Goal: Task Accomplishment & Management: Manage account settings

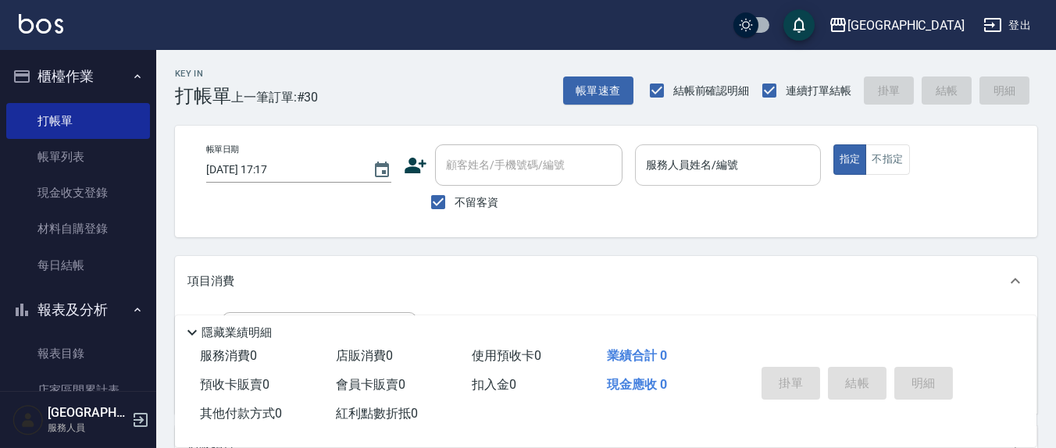
click at [741, 179] on div "服務人員姓名/編號" at bounding box center [727, 164] width 185 height 41
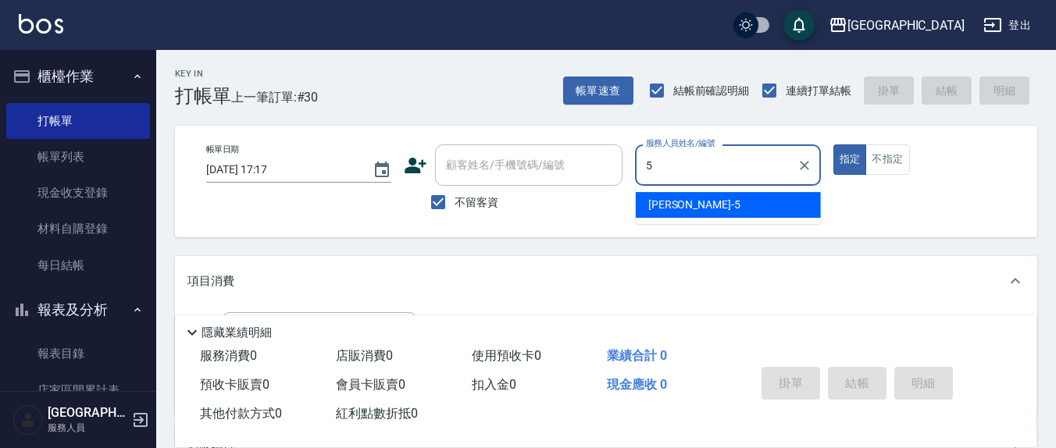
type input "5"
type button "true"
type input "[PERSON_NAME]5"
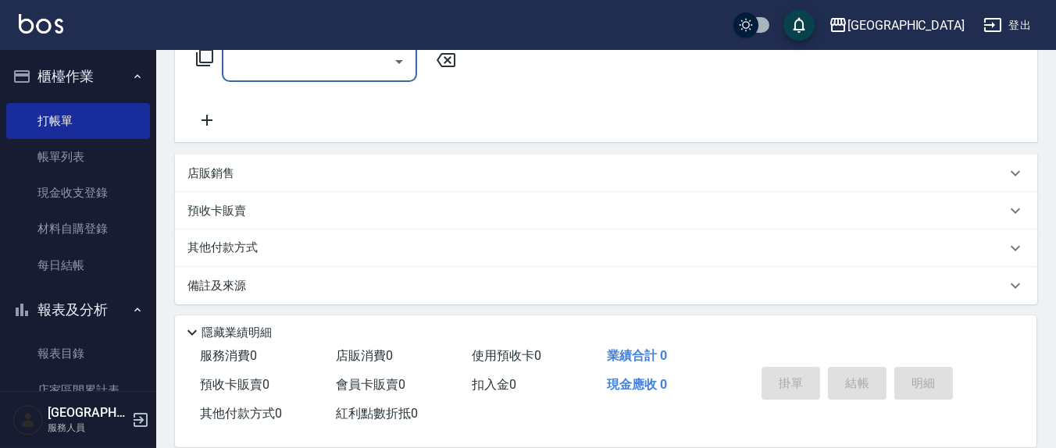
scroll to position [275, 0]
click at [285, 74] on div "服務名稱/代號" at bounding box center [319, 57] width 195 height 41
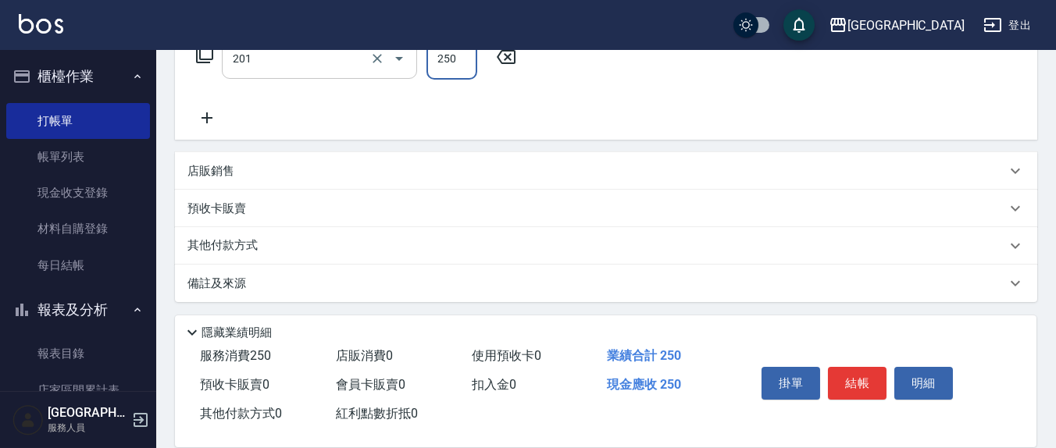
type input "洗髮(201)"
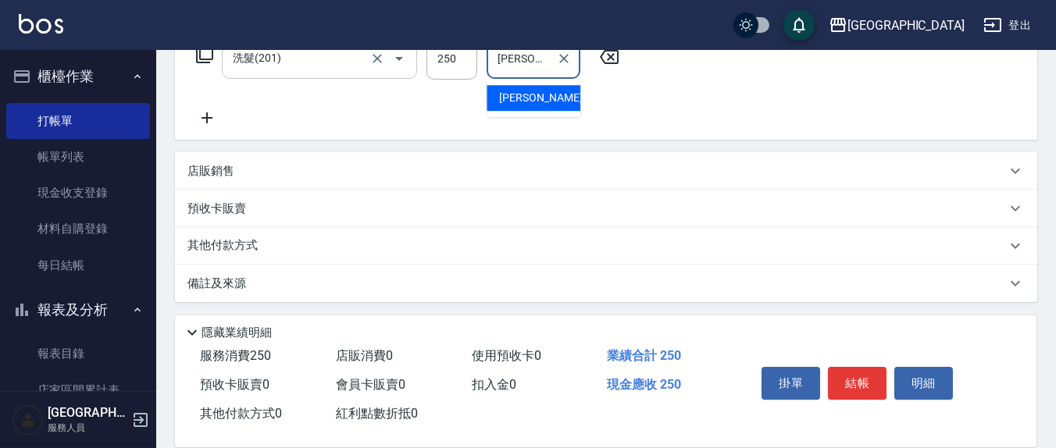
type input "[PERSON_NAME]-21"
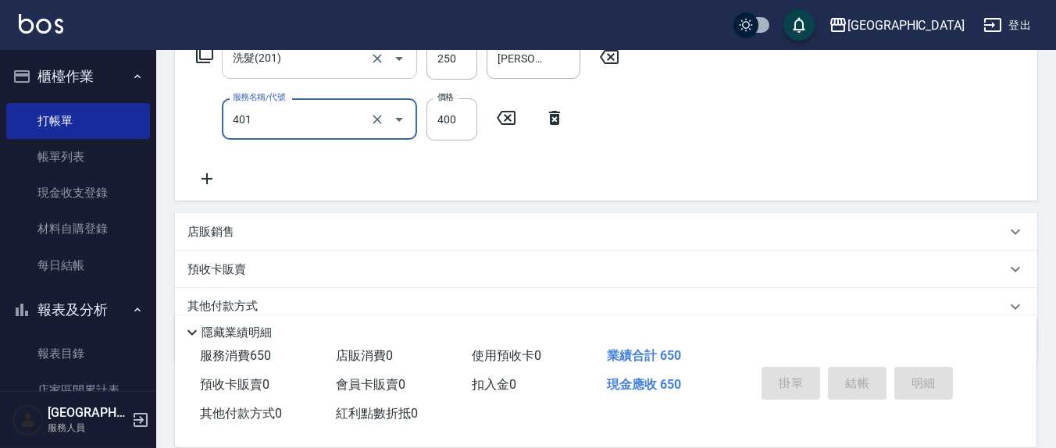
type input "剪髮(401)"
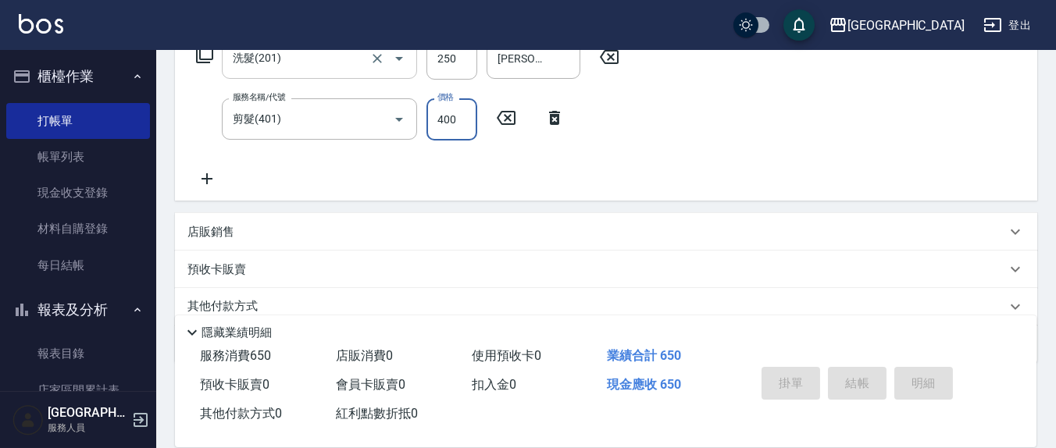
type input "[DATE] 19:14"
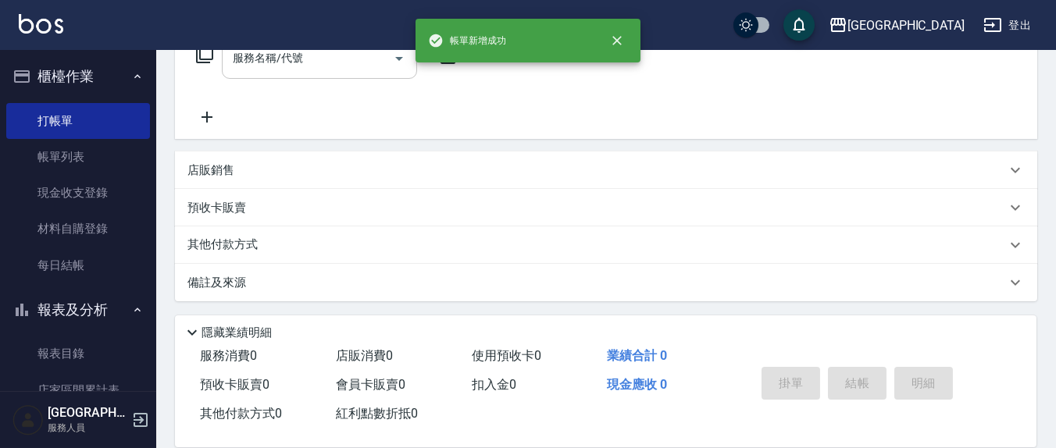
scroll to position [0, 0]
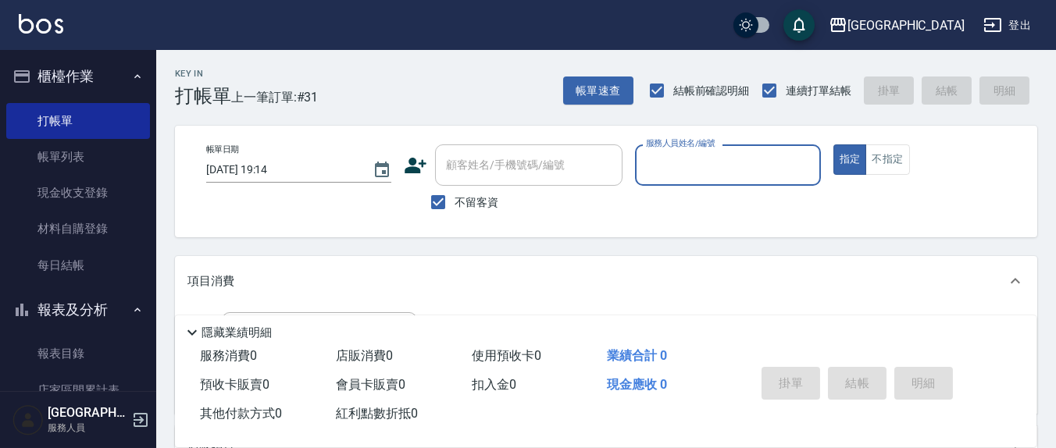
click at [684, 173] on input "服務人員姓名/編號" at bounding box center [727, 165] width 171 height 27
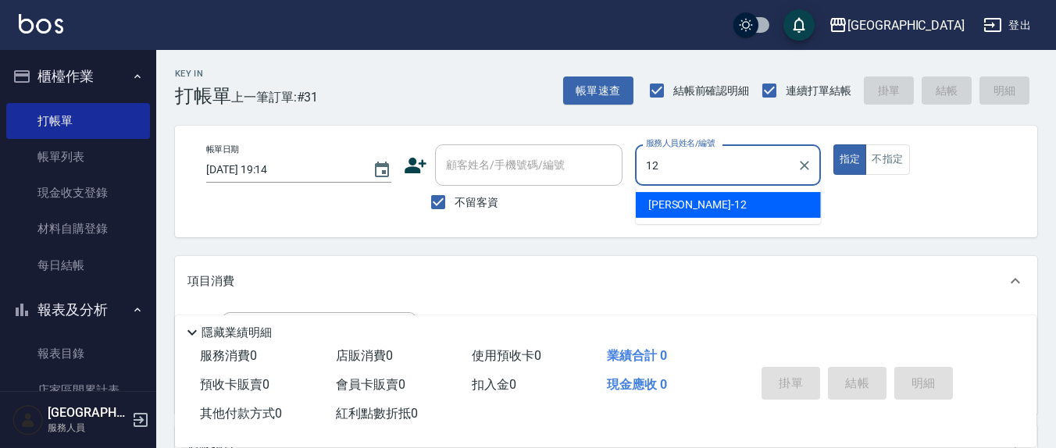
type input "呂桂花-12"
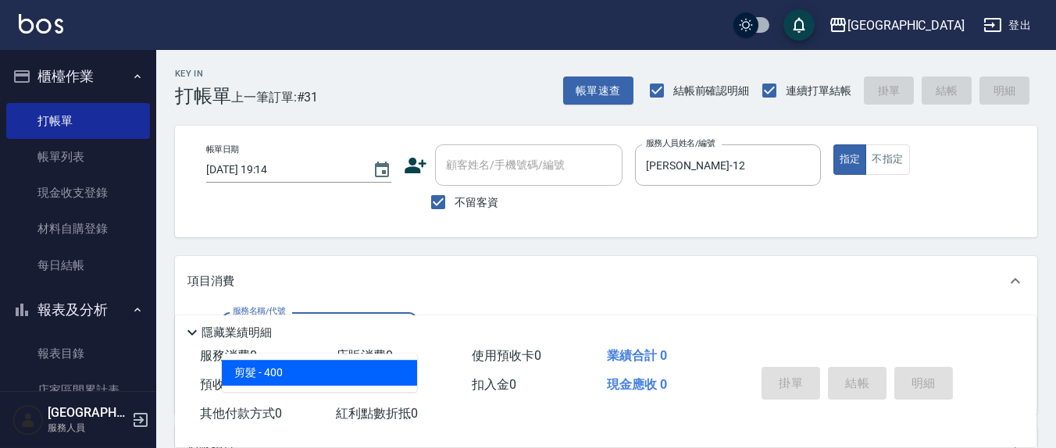
type input "剪髮(401)"
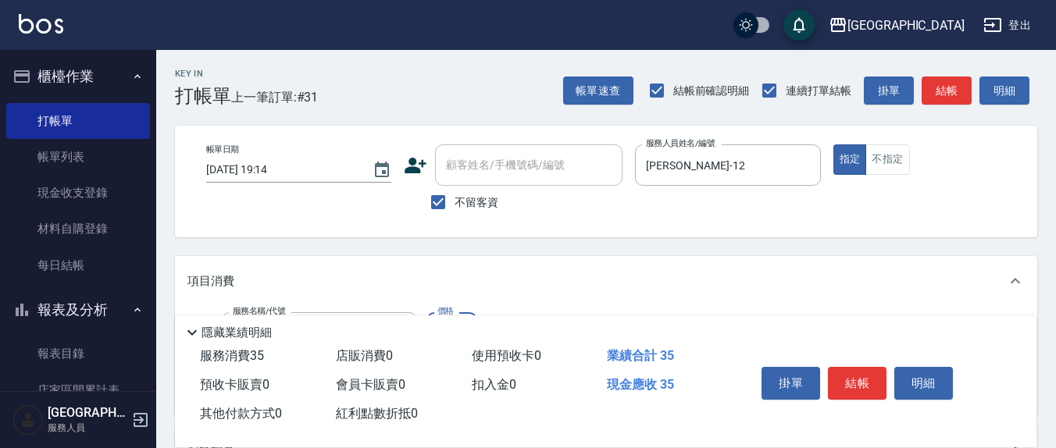
type input "350"
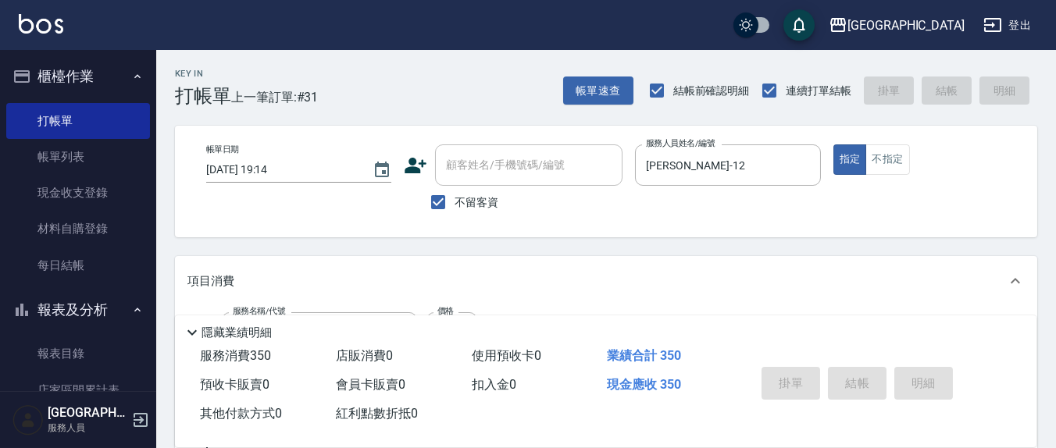
type input "2025/09/13 19:25"
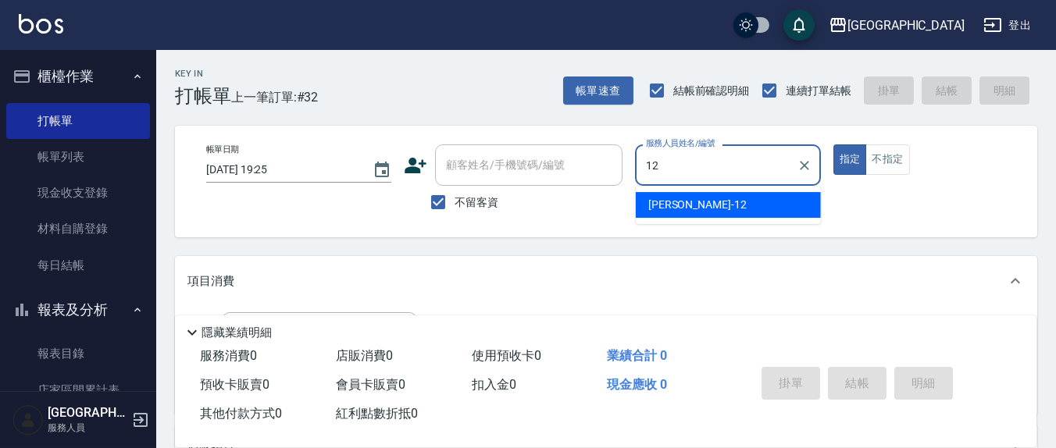
type input "呂桂花-12"
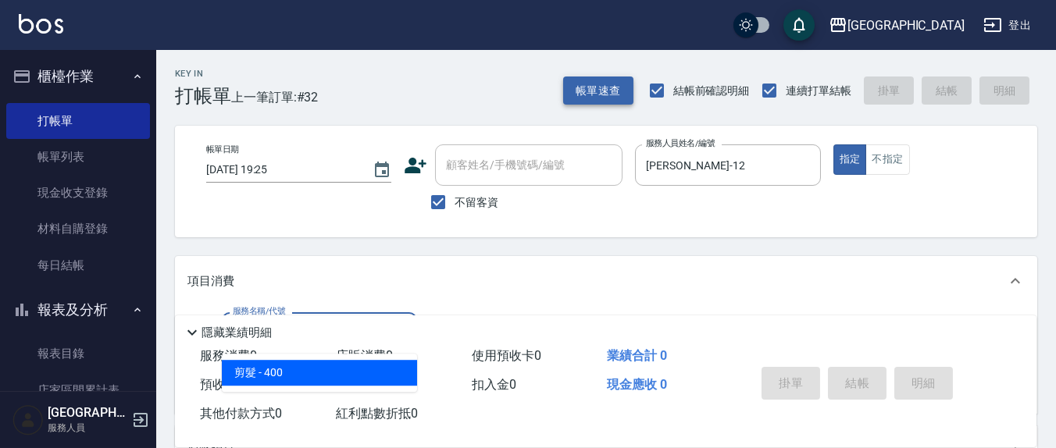
type input "剪髮(401)"
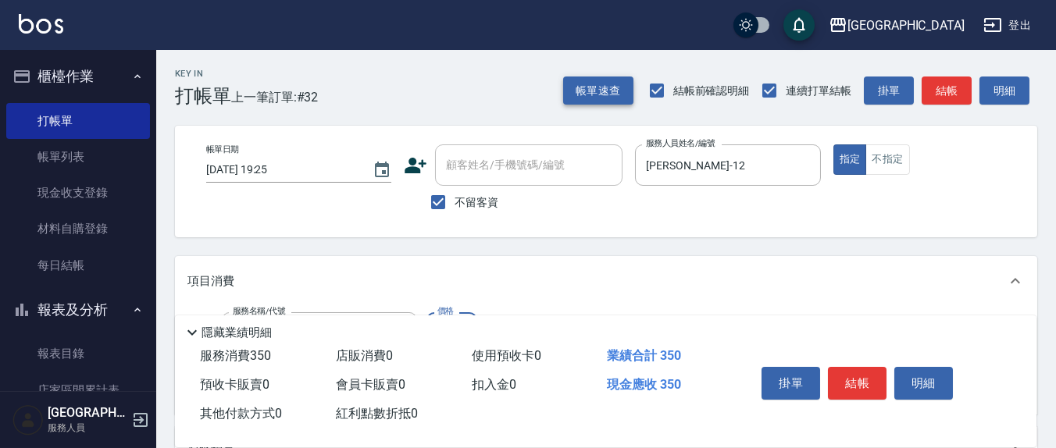
type input "350"
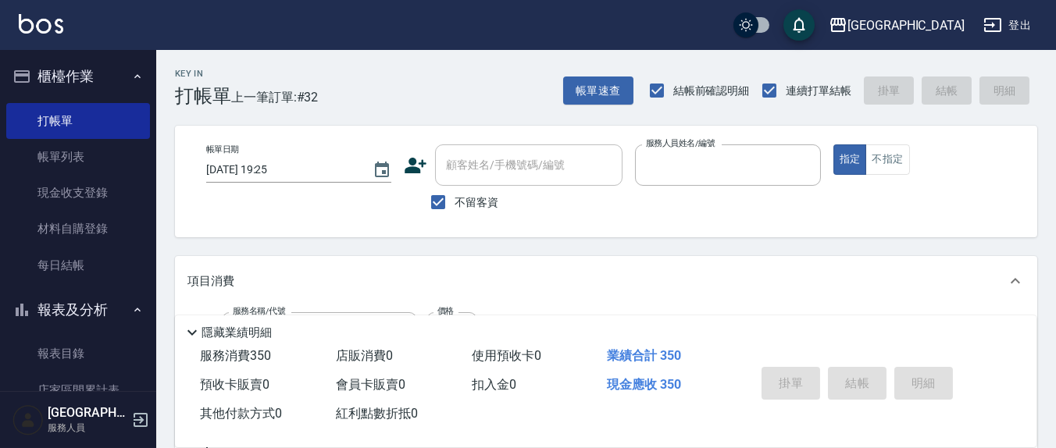
click at [833, 144] on button "指定" at bounding box center [850, 159] width 34 height 30
type input "2025/09/13 19:26"
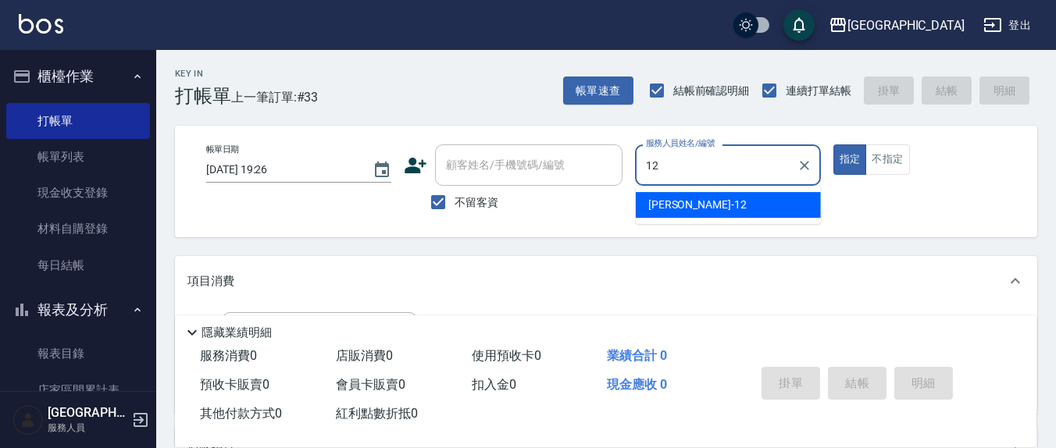
type input "呂桂花-12"
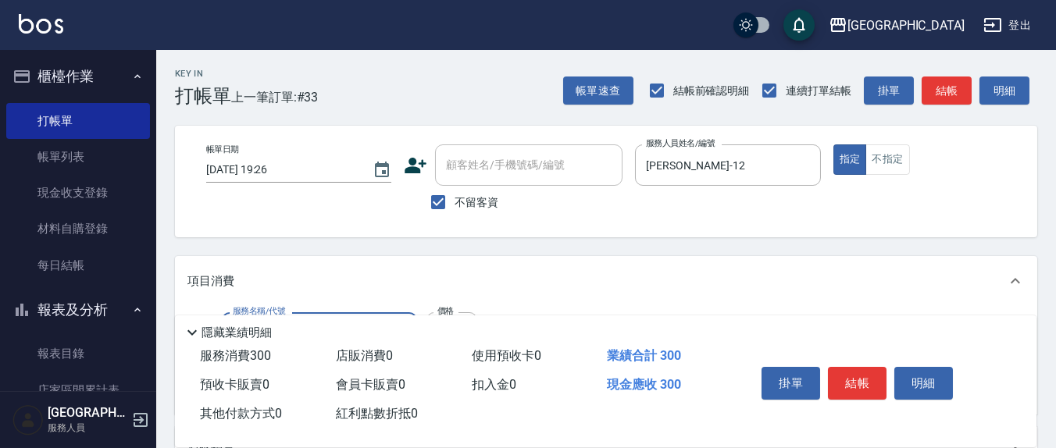
type input "歐娜洗髮精(210)"
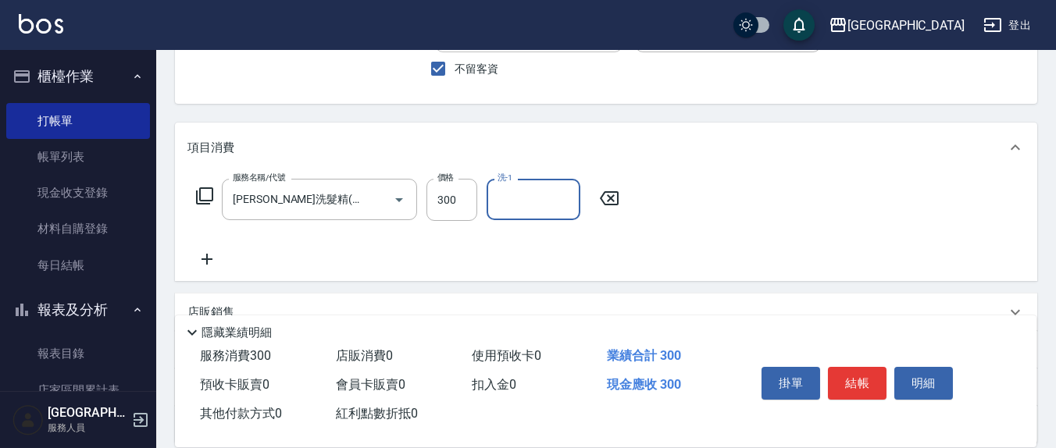
scroll to position [162, 0]
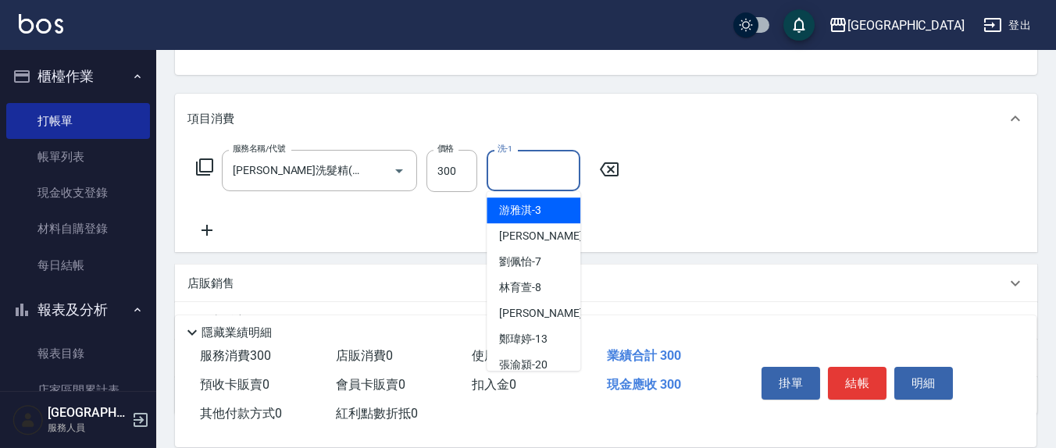
click at [531, 168] on input "洗-1" at bounding box center [534, 170] width 80 height 27
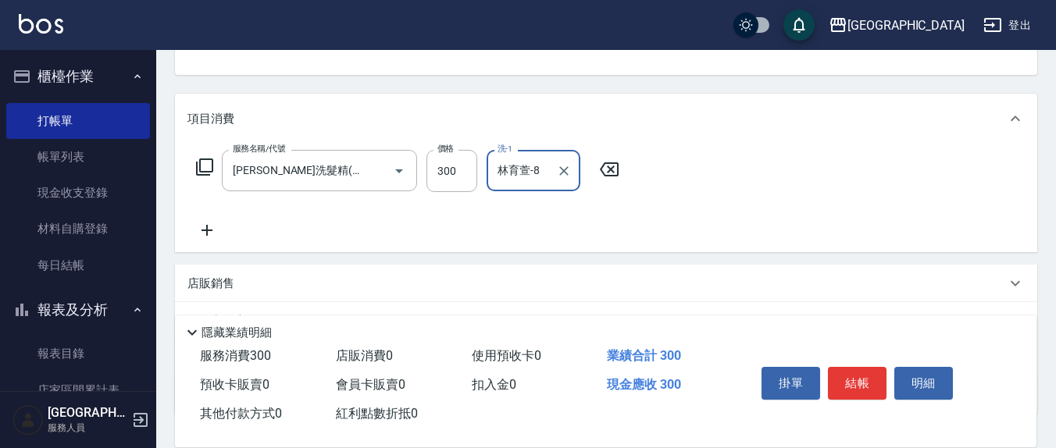
type input "林育萱-8"
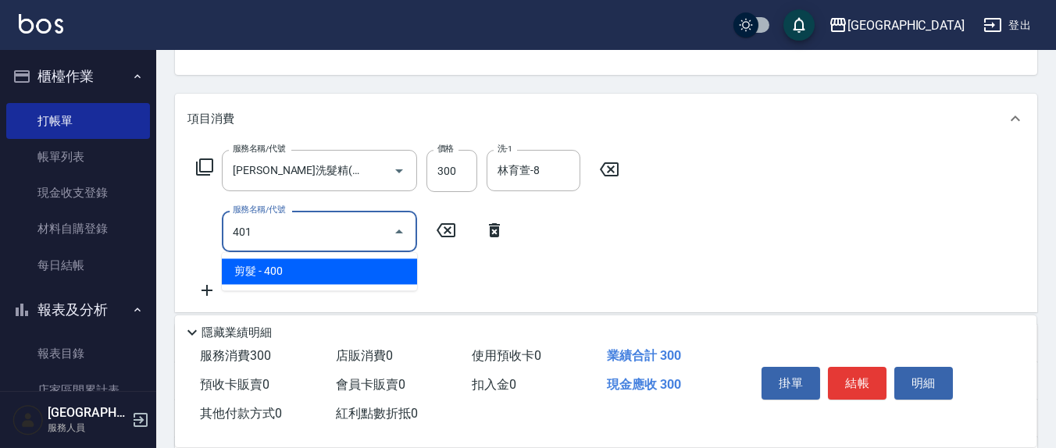
type input "剪髮(401)"
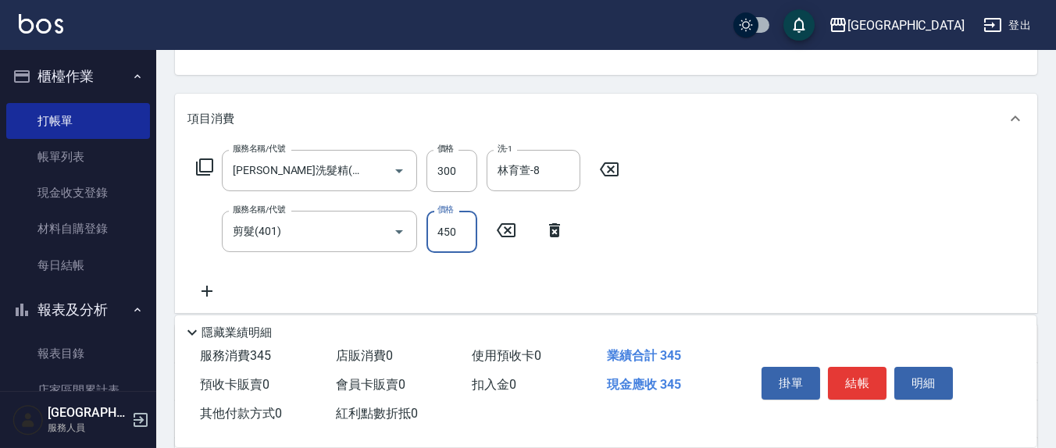
type input "450"
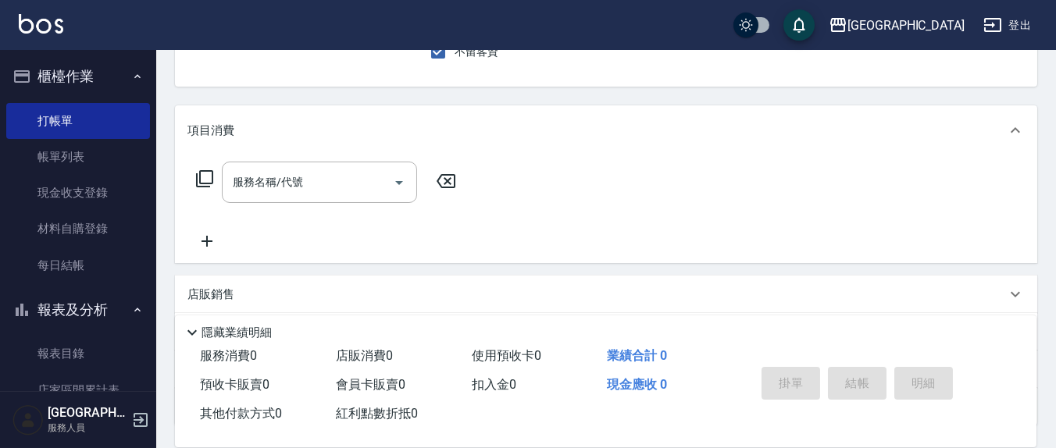
scroll to position [0, 0]
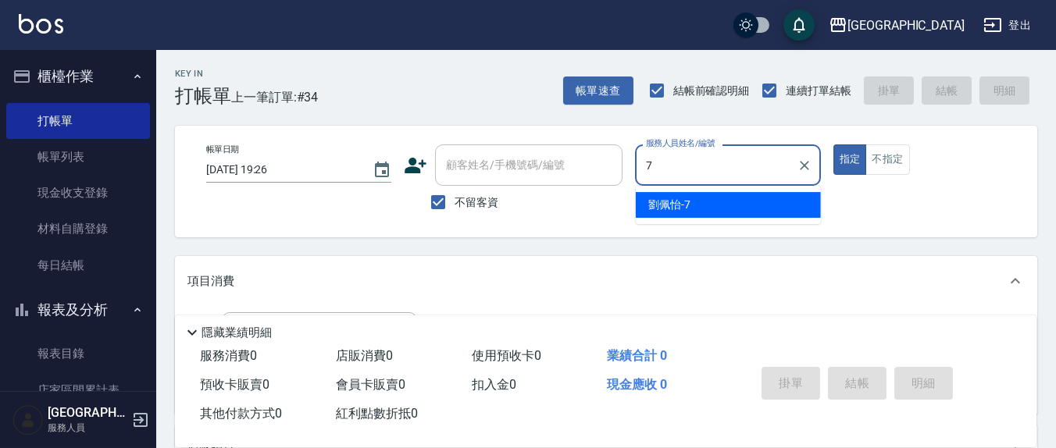
type input "劉佩怡-7"
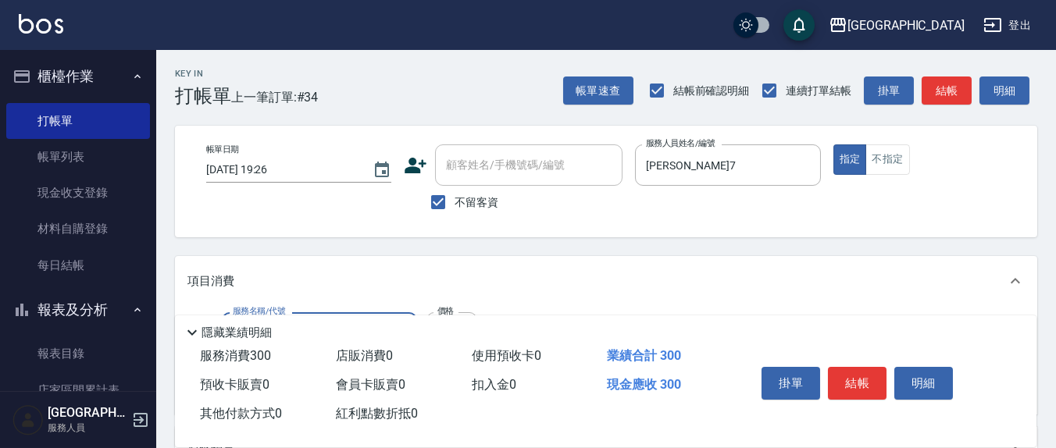
type input "歐娜洗髮精(210)"
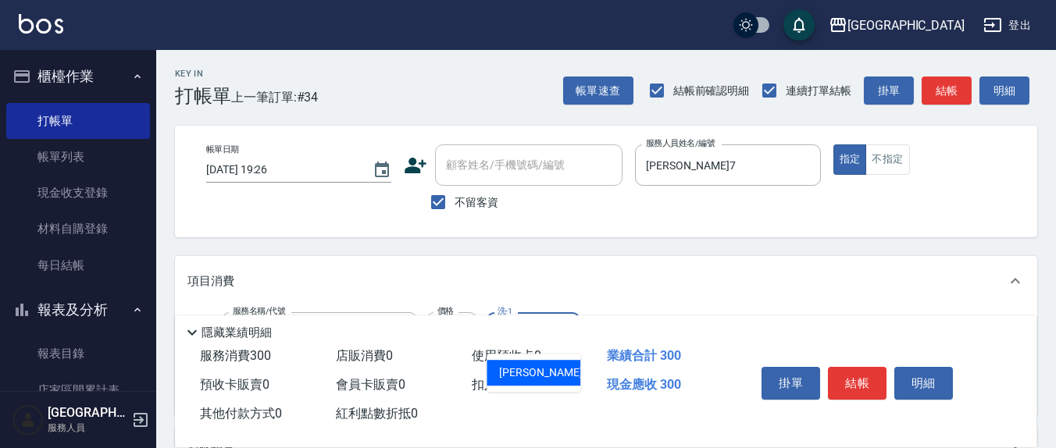
type input "鄭玉蔓-22"
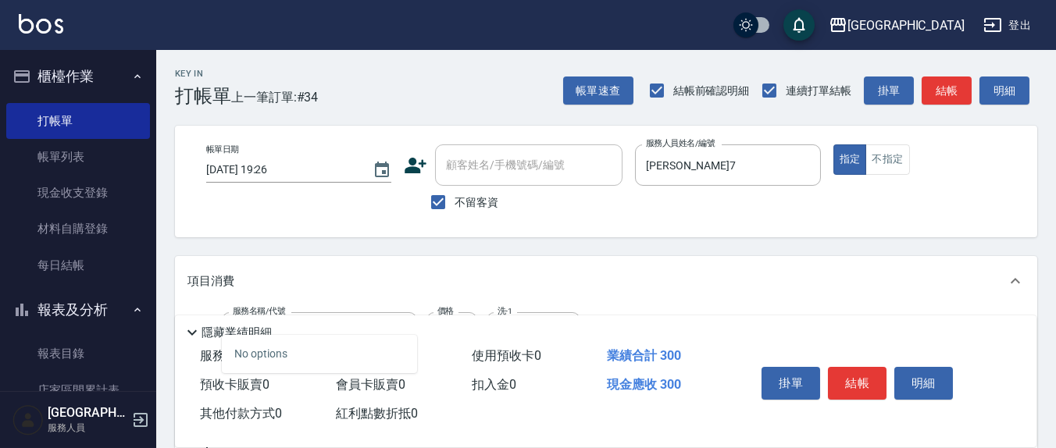
type input "401"
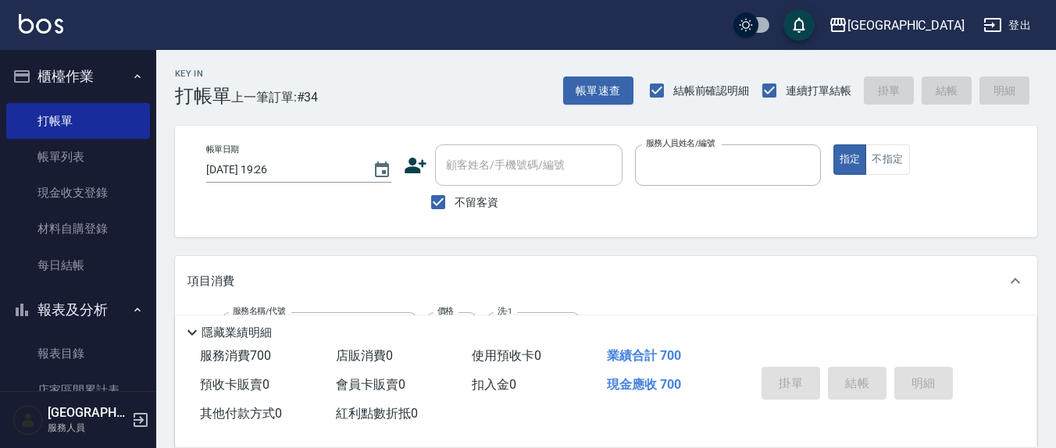
click at [833, 144] on button "指定" at bounding box center [850, 159] width 34 height 30
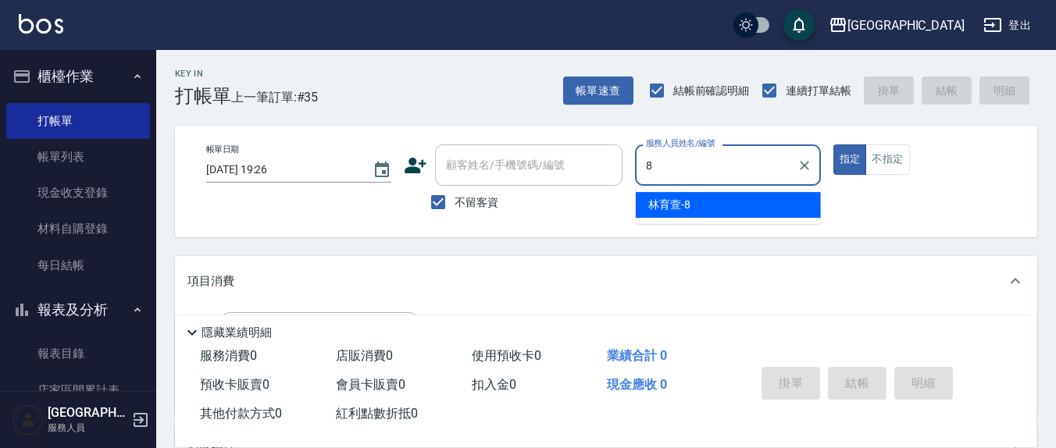
type input "林育萱-8"
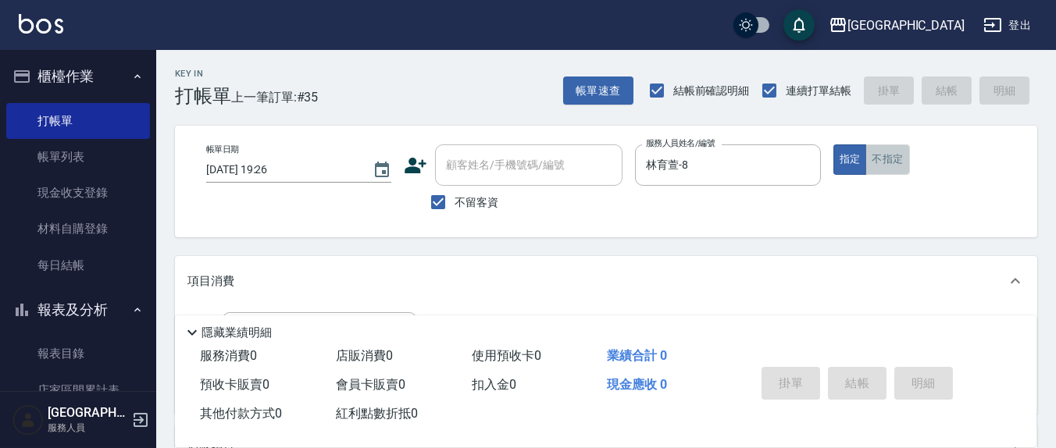
click at [897, 153] on button "不指定" at bounding box center [887, 159] width 44 height 30
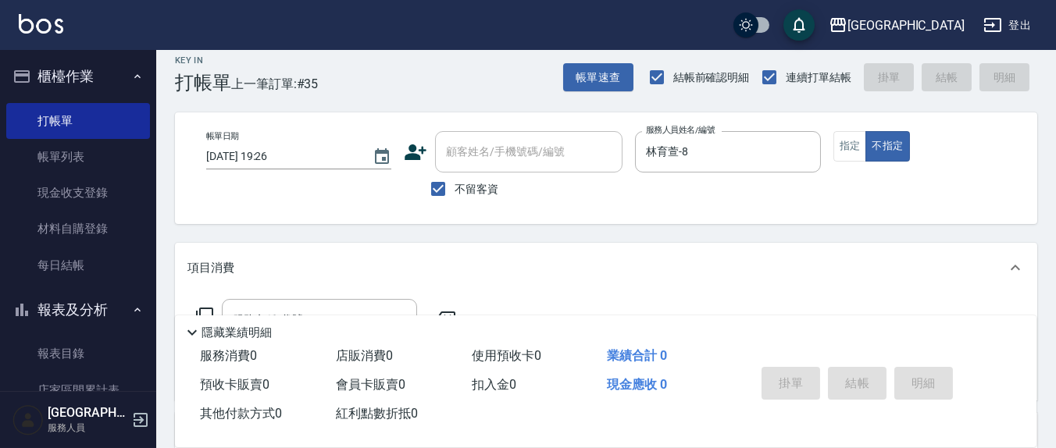
scroll to position [162, 0]
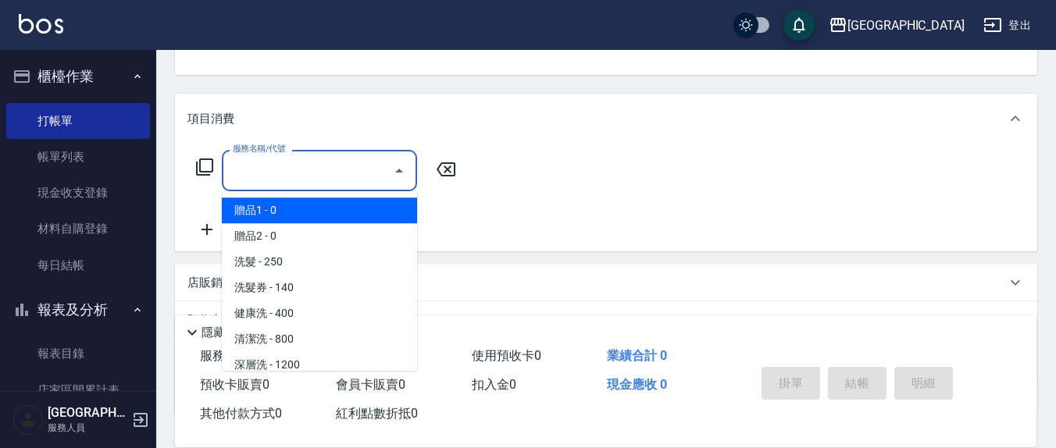
drag, startPoint x: 330, startPoint y: 169, endPoint x: 339, endPoint y: 166, distance: 9.1
click at [329, 169] on input "服務名稱/代號" at bounding box center [308, 170] width 158 height 27
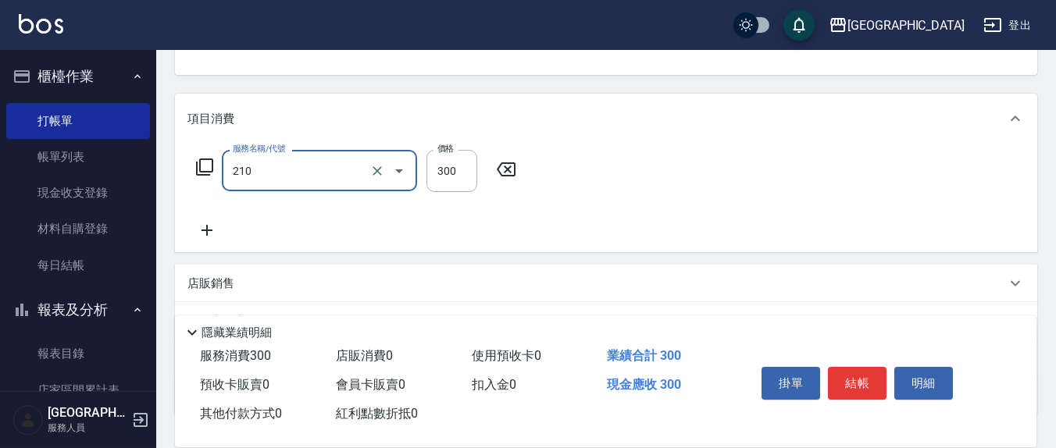
type input "歐娜洗髮精(210)"
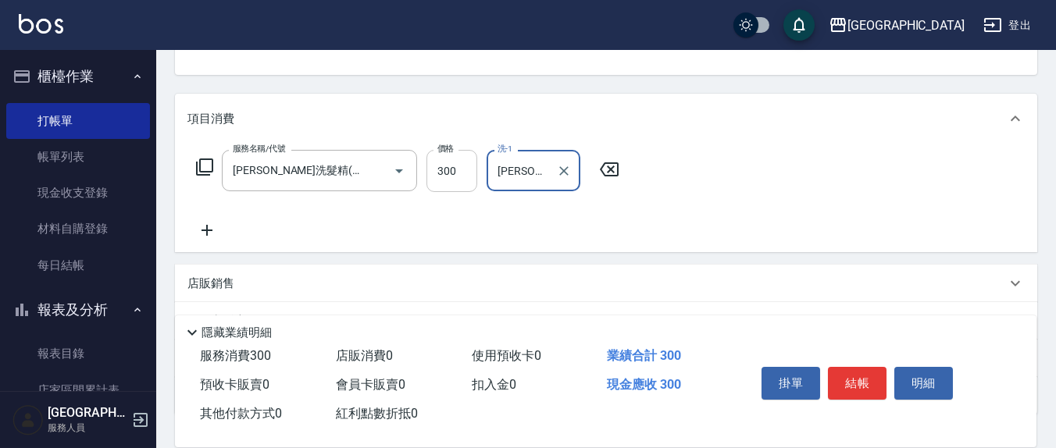
type input "游雅淇-3"
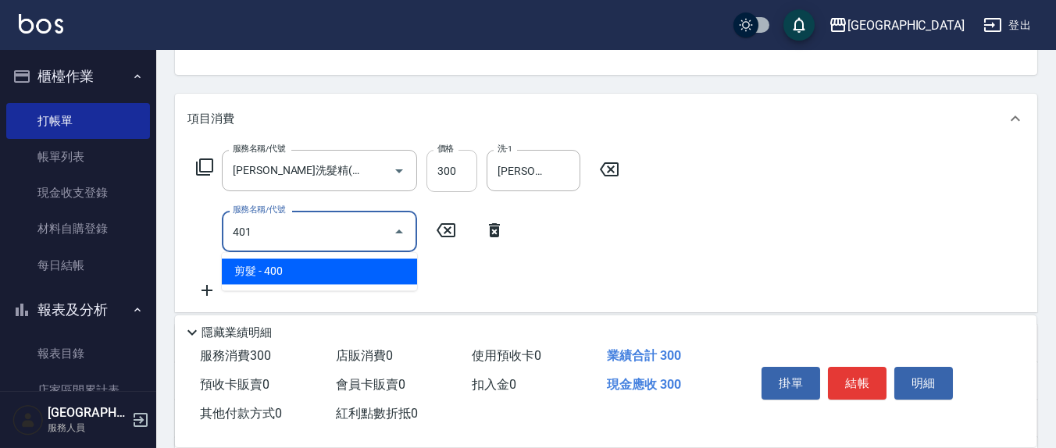
type input "剪髮(401)"
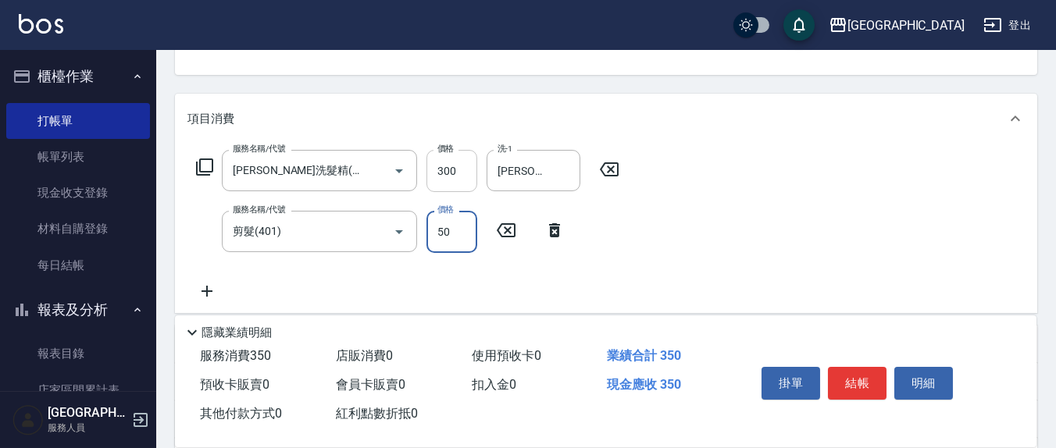
type input "50"
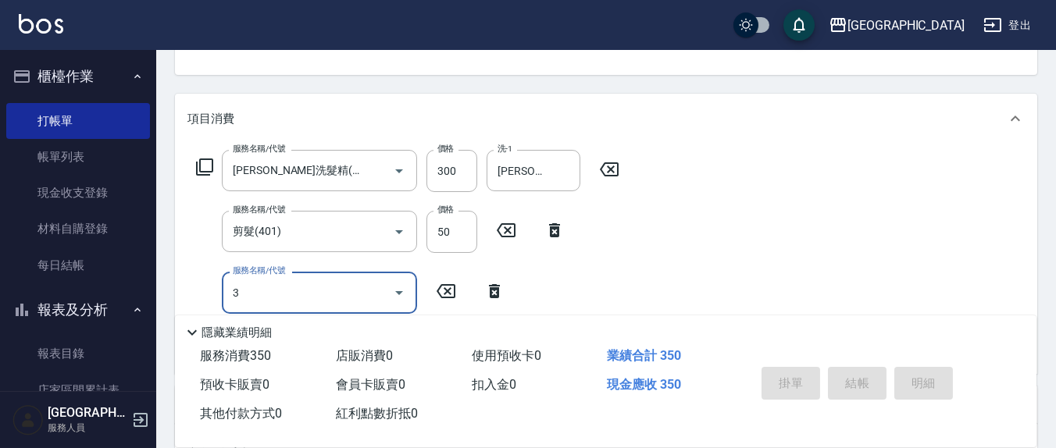
type input "3."
type input "2025/09/13 19:27"
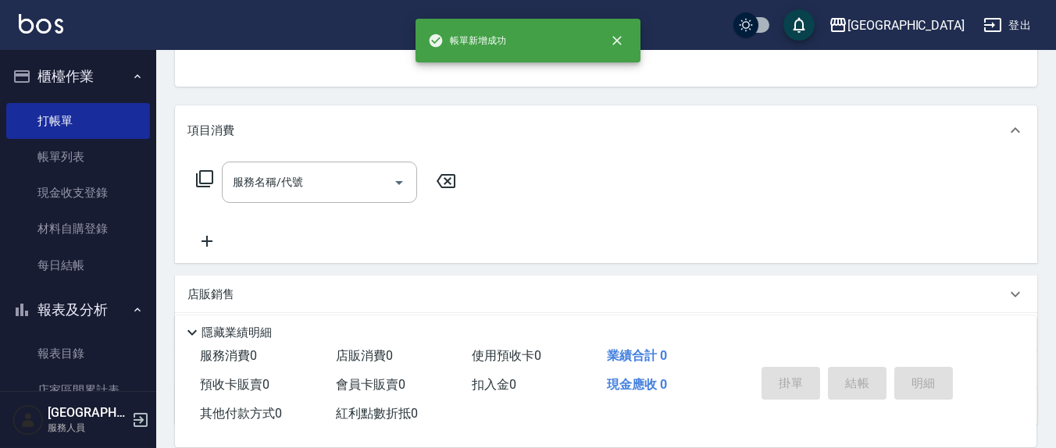
scroll to position [0, 0]
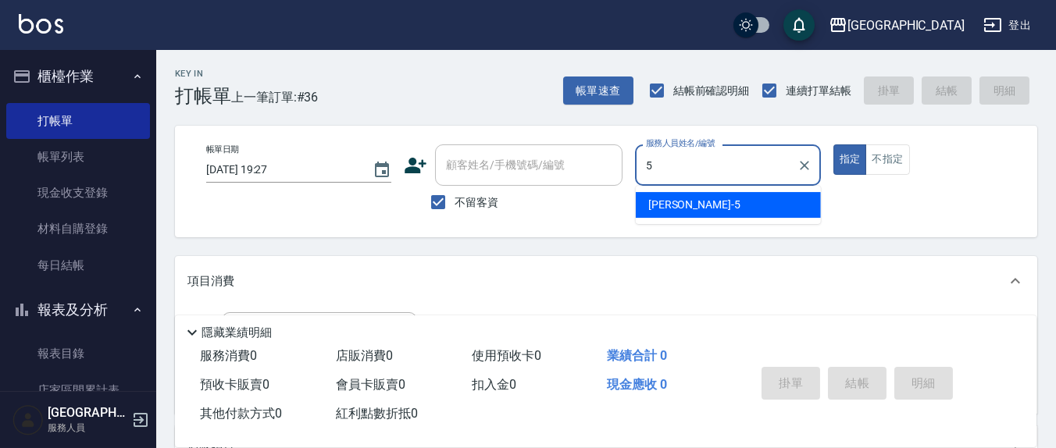
type input "楊惠絜-5"
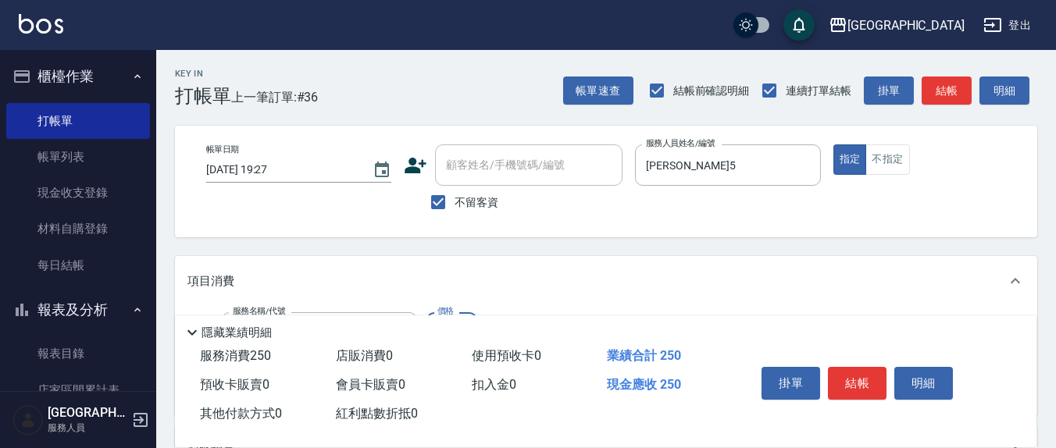
type input "洗髮(201)"
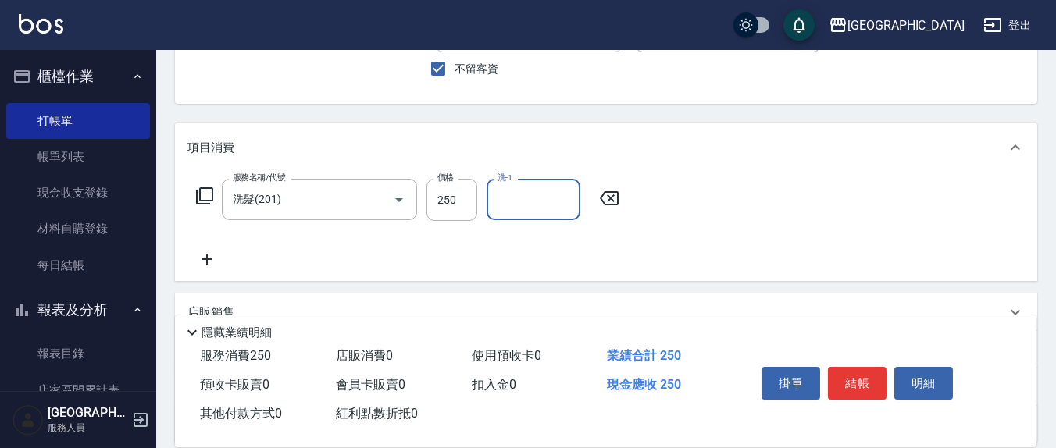
scroll to position [162, 0]
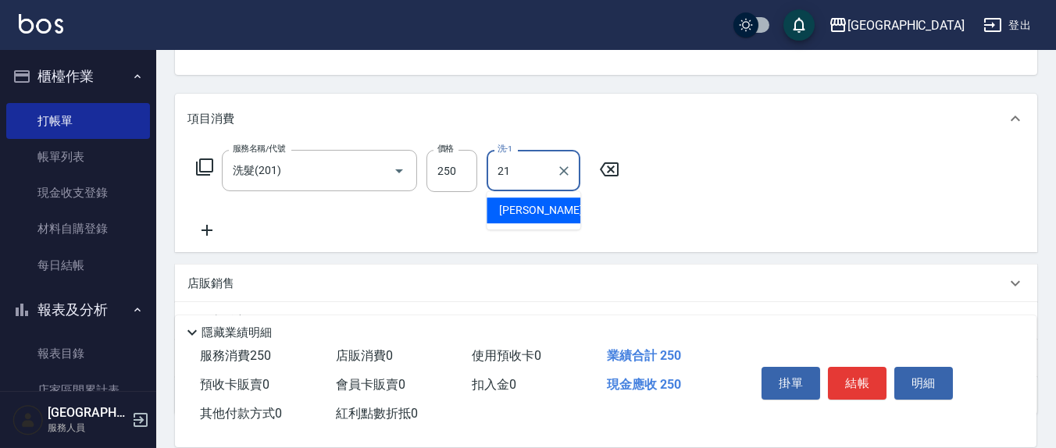
type input "韋羽蕎-21"
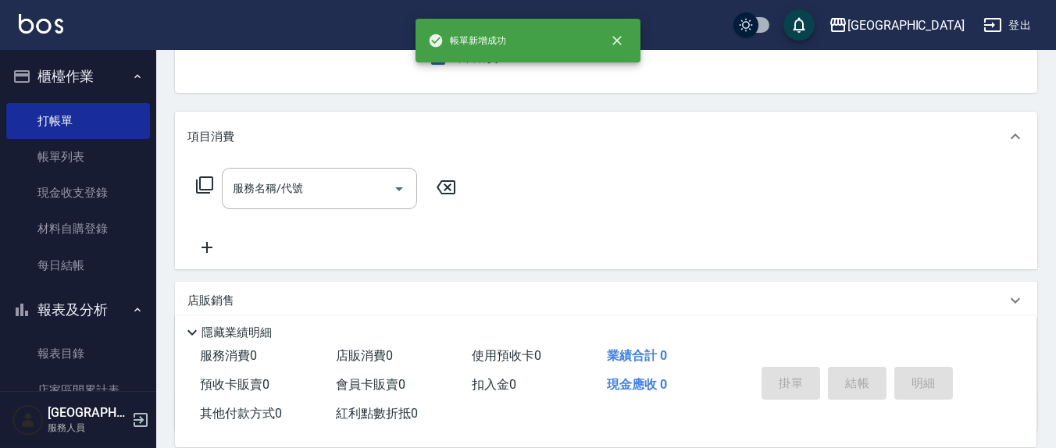
scroll to position [0, 0]
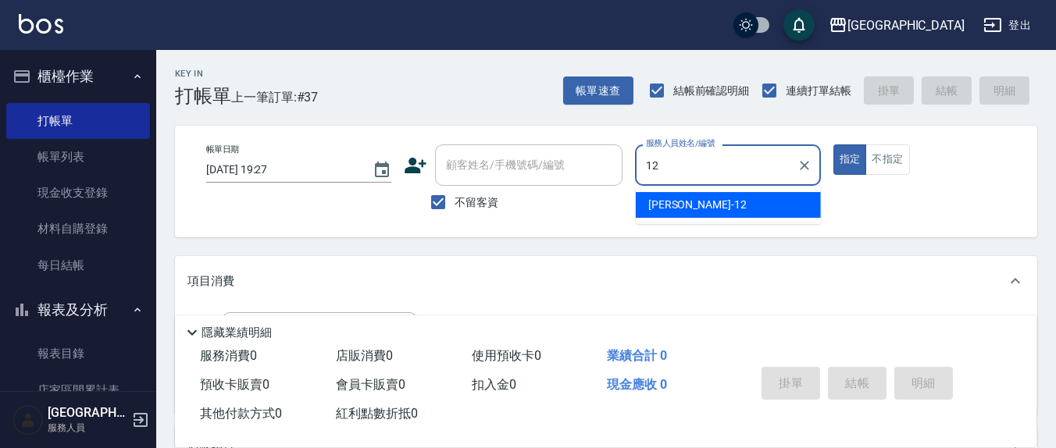
type input "呂桂花-12"
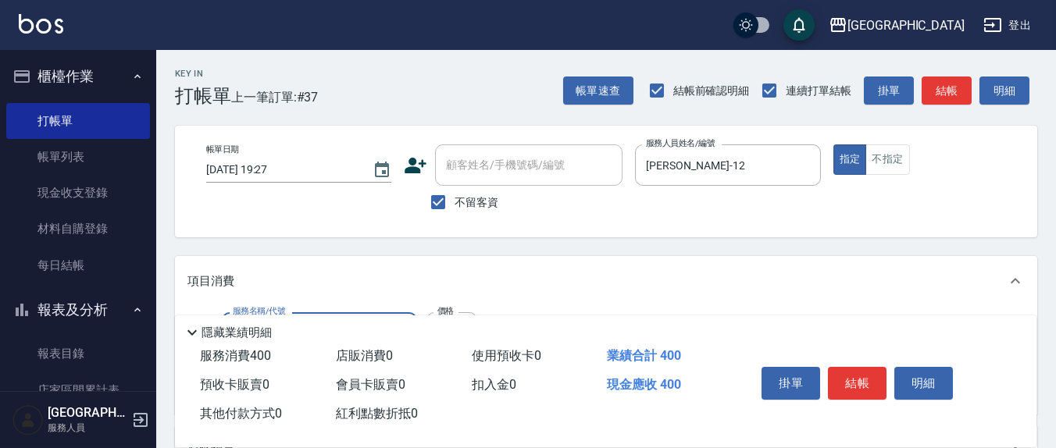
type input "健康洗(206)"
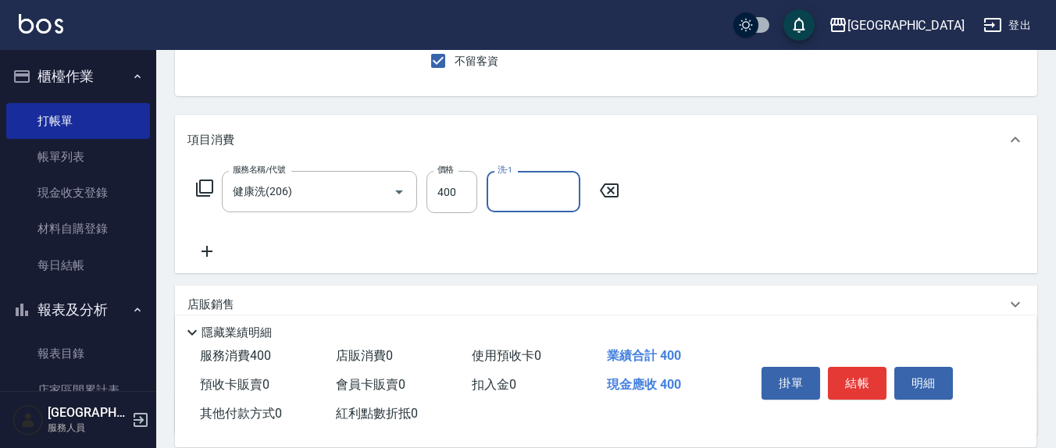
scroll to position [162, 0]
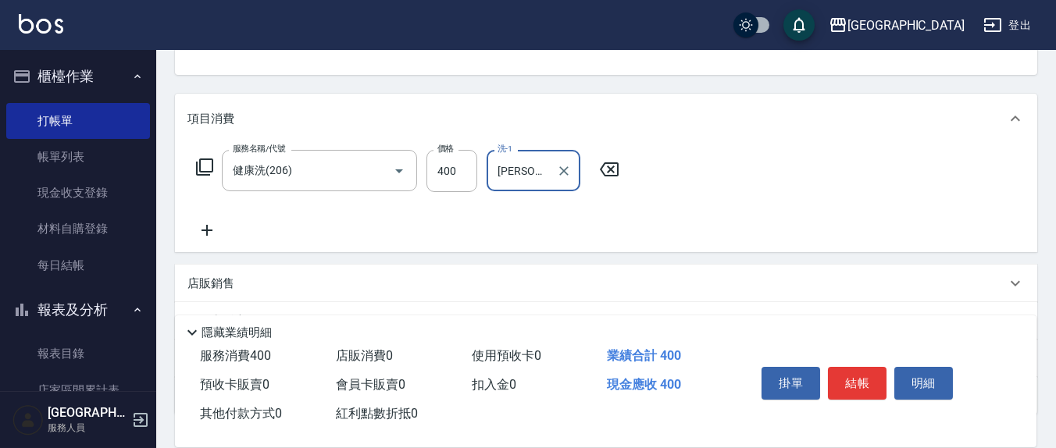
type input "韋羽蕎-21"
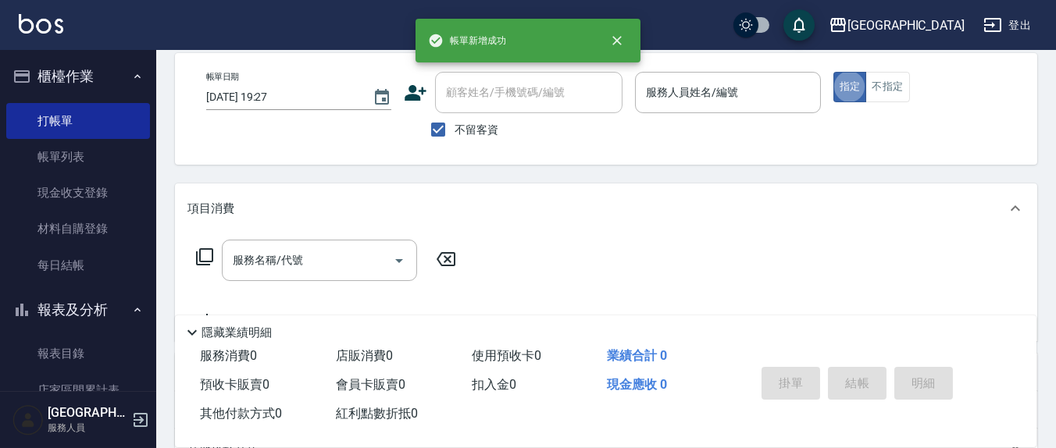
scroll to position [0, 0]
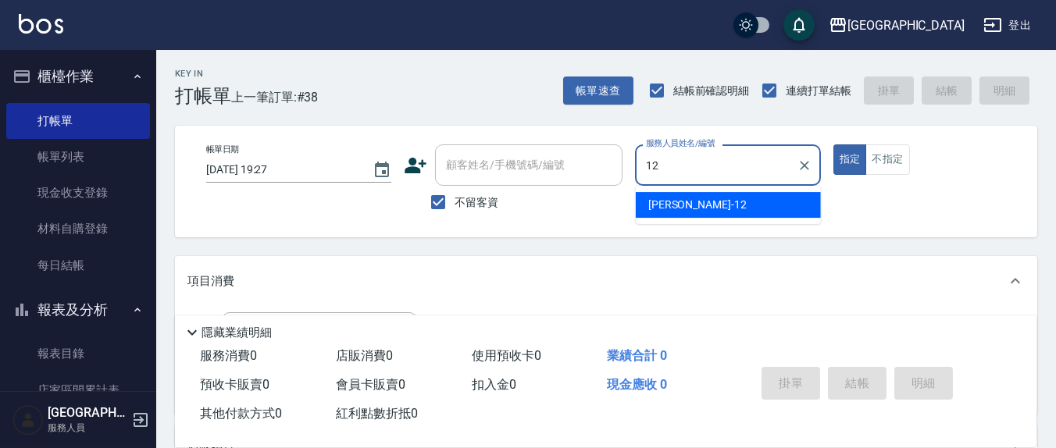
type input "呂桂花-12"
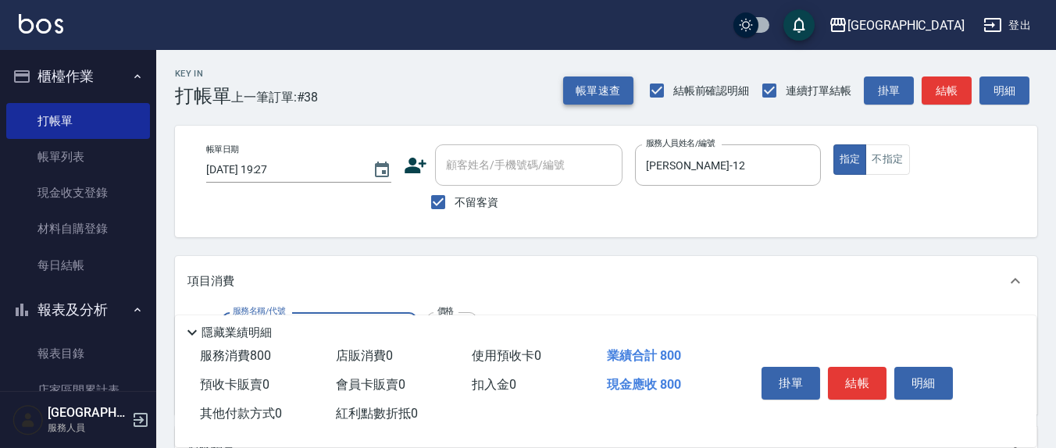
type input "清潔洗(207)"
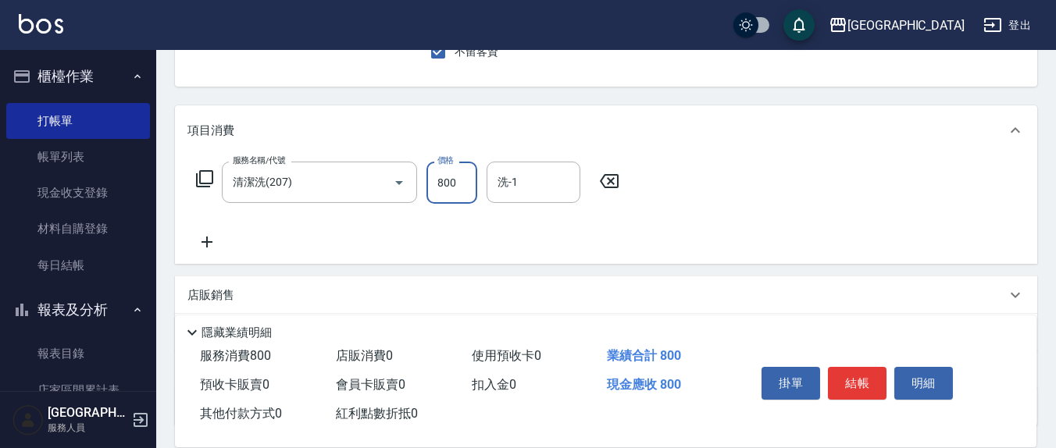
scroll to position [162, 0]
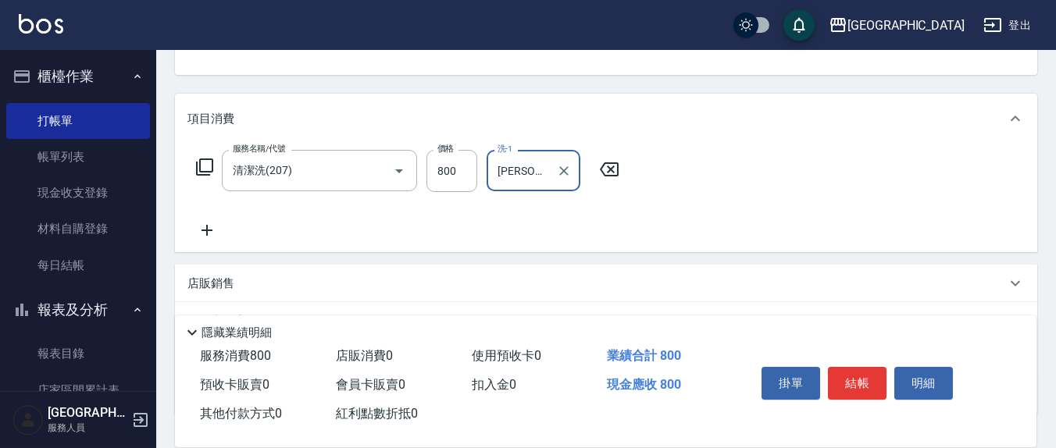
type input "游雅淇-3"
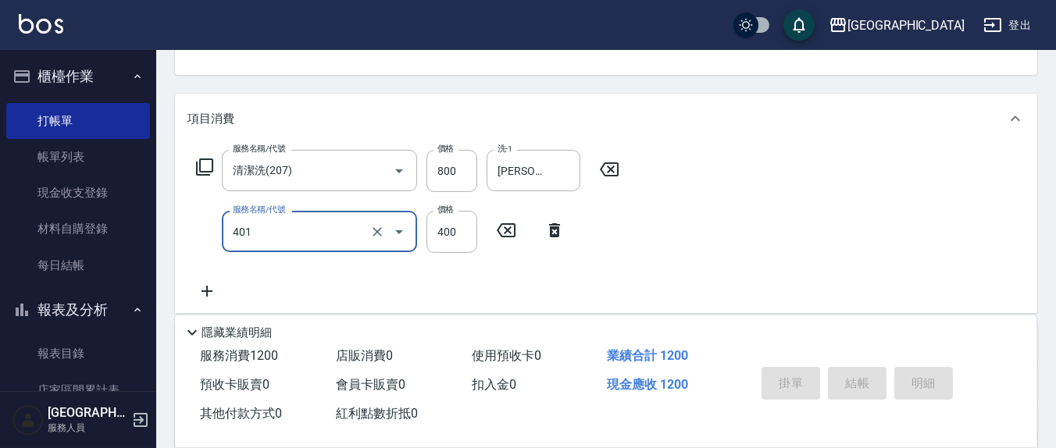
type input "剪髮(401)"
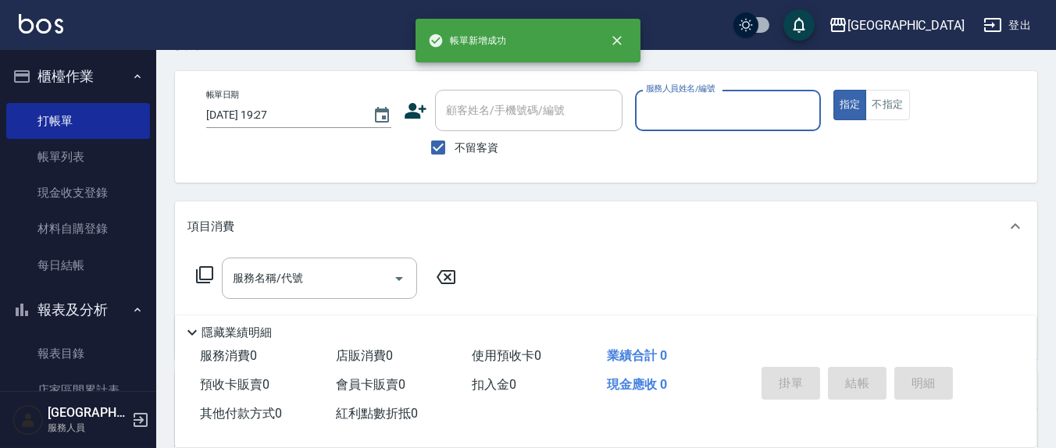
scroll to position [0, 0]
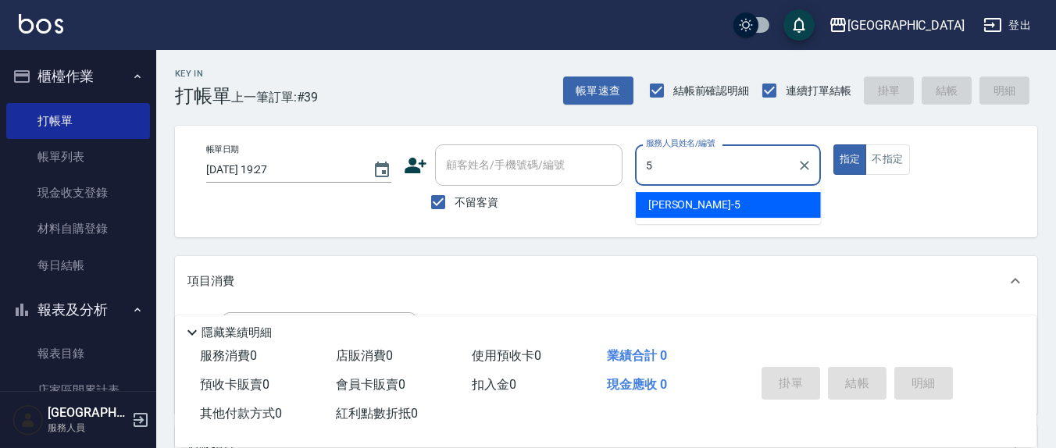
type input "楊惠絜-5"
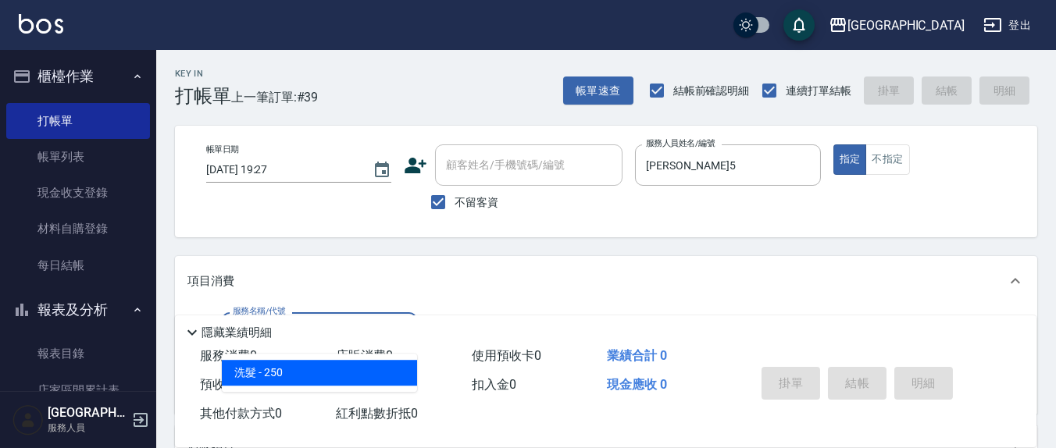
type input "洗髮(201)"
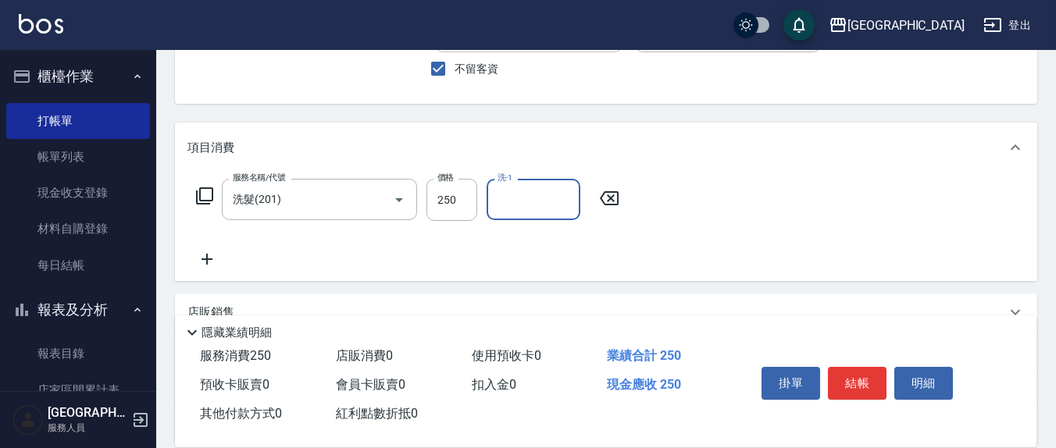
scroll to position [162, 0]
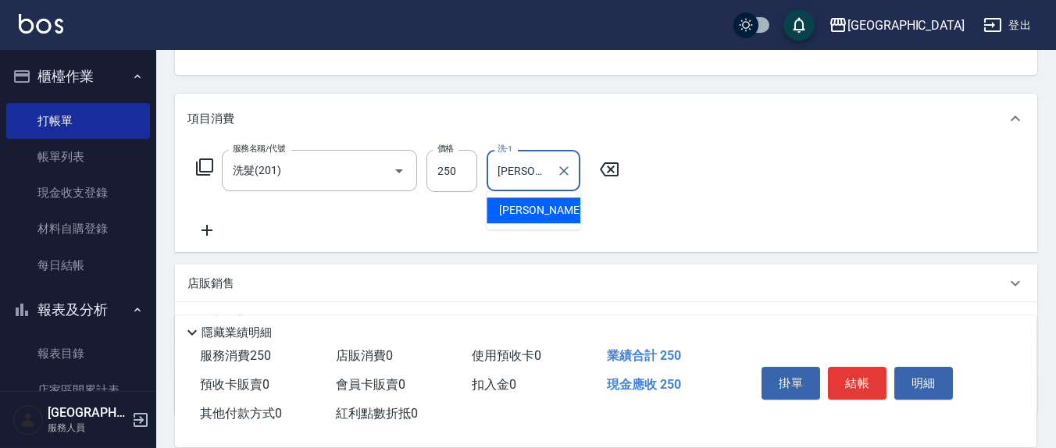
type input "楊惠絜-5"
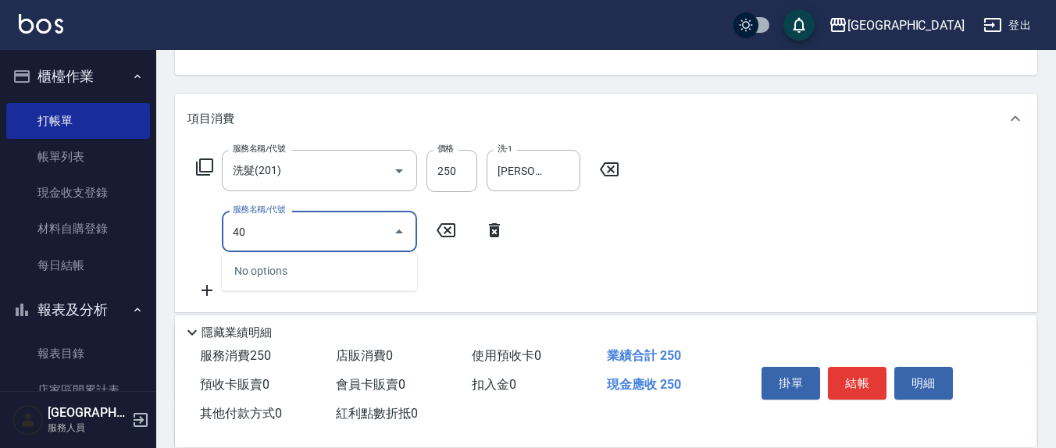
type input "401"
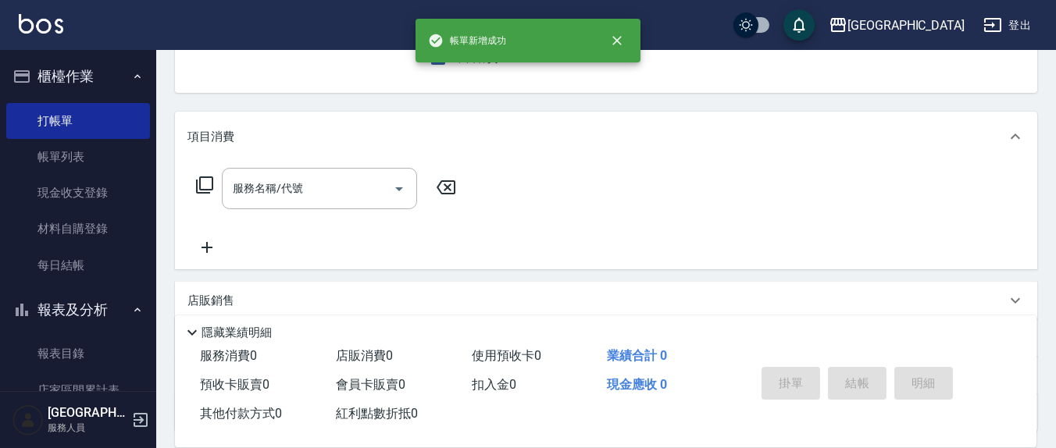
scroll to position [0, 0]
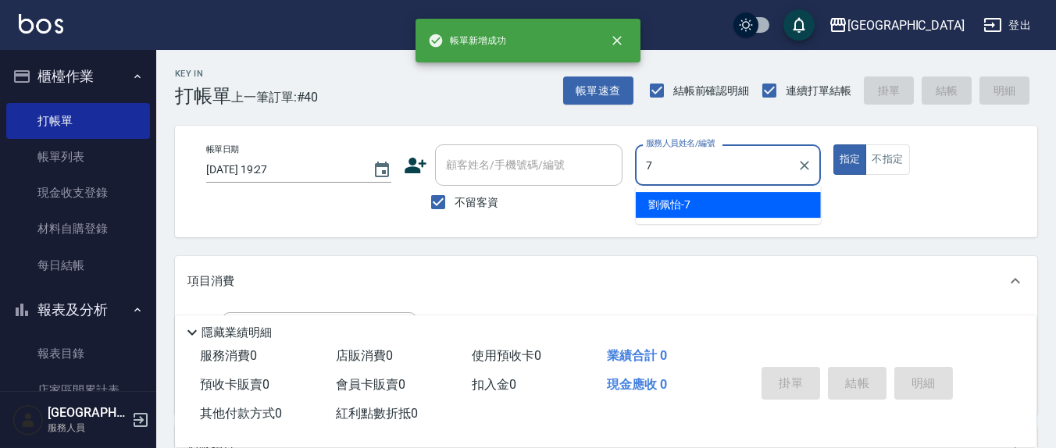
type input "劉佩怡-7"
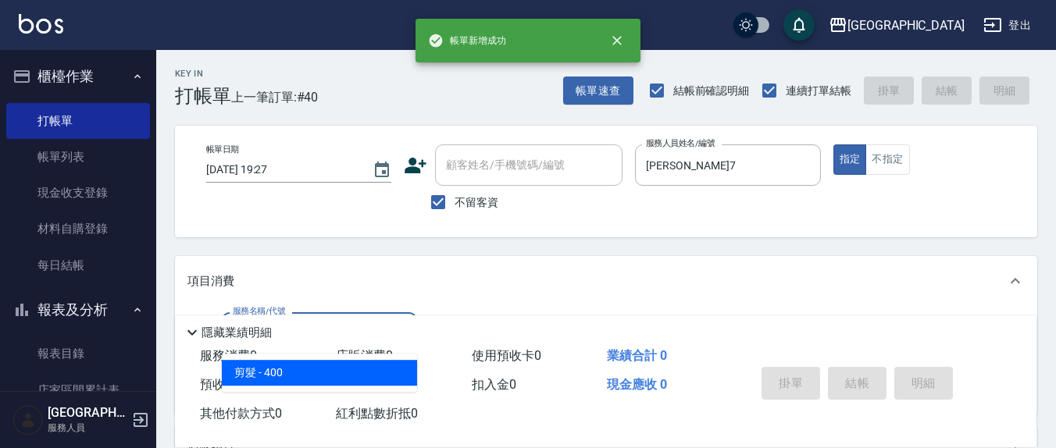
type input "剪髮(401)"
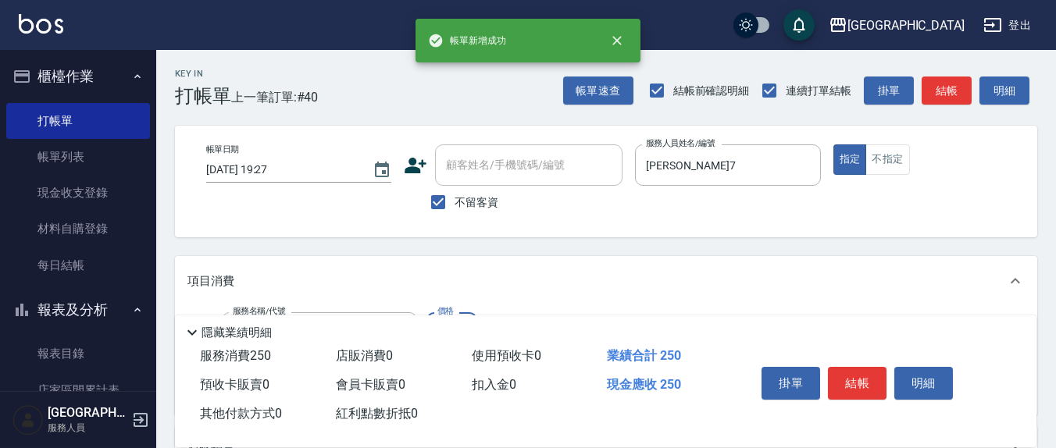
type input "250"
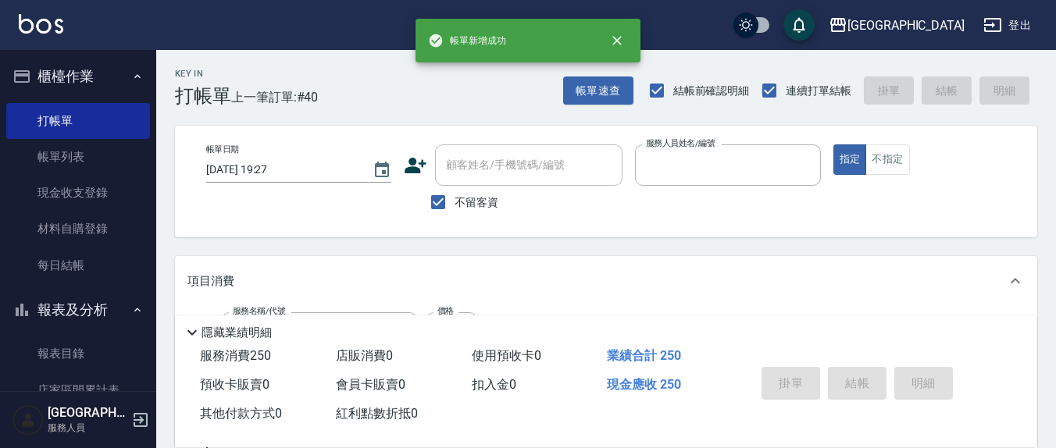
click at [833, 144] on button "指定" at bounding box center [850, 159] width 34 height 30
type input "2025/09/13 19:28"
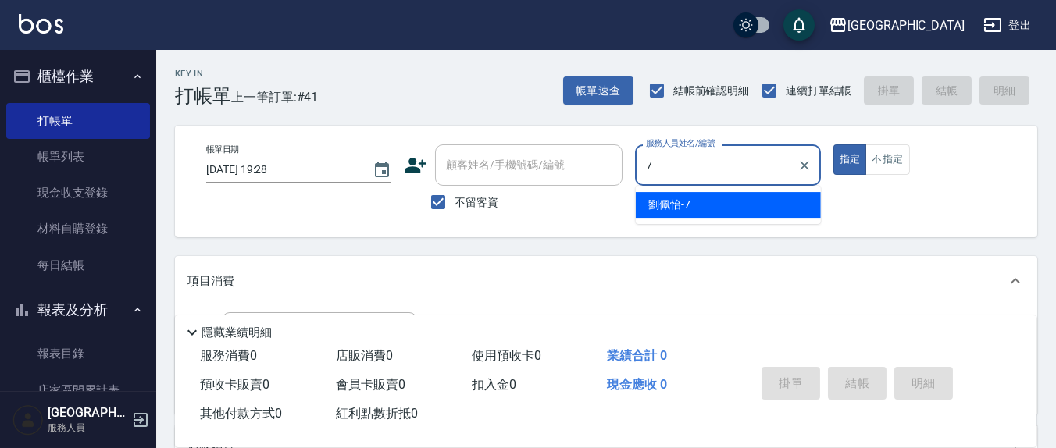
type input "劉佩怡-7"
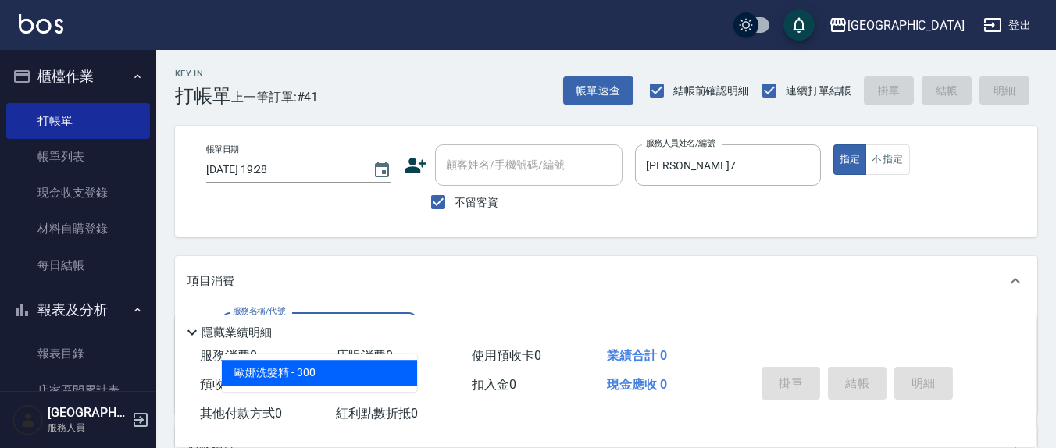
type input "歐娜洗髮精(210)"
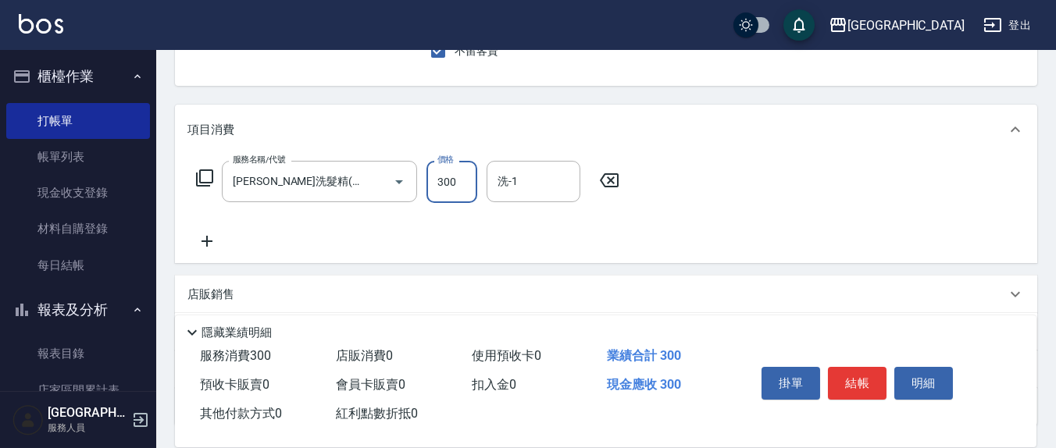
scroll to position [276, 0]
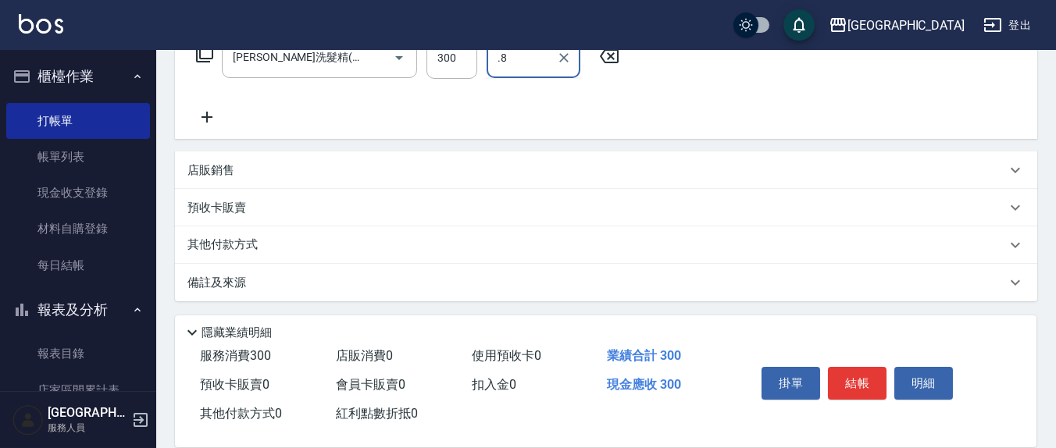
type input ".8"
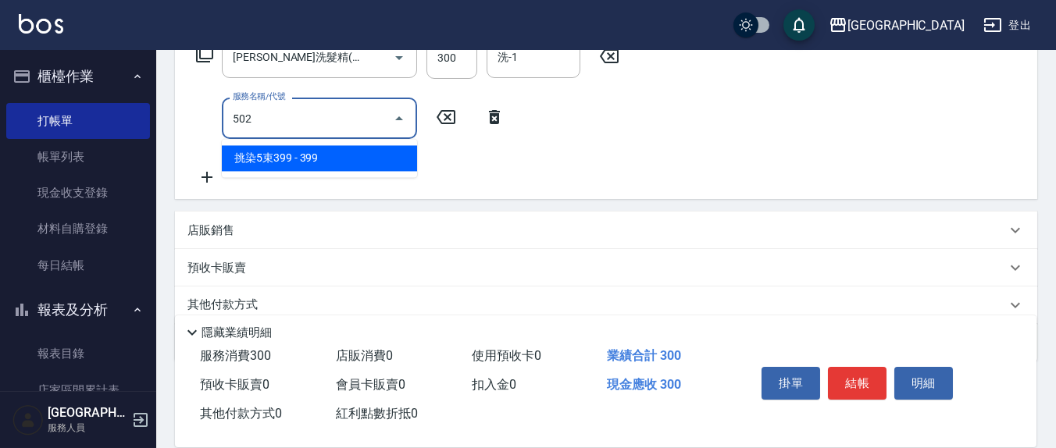
type input "挑染5束399(502)"
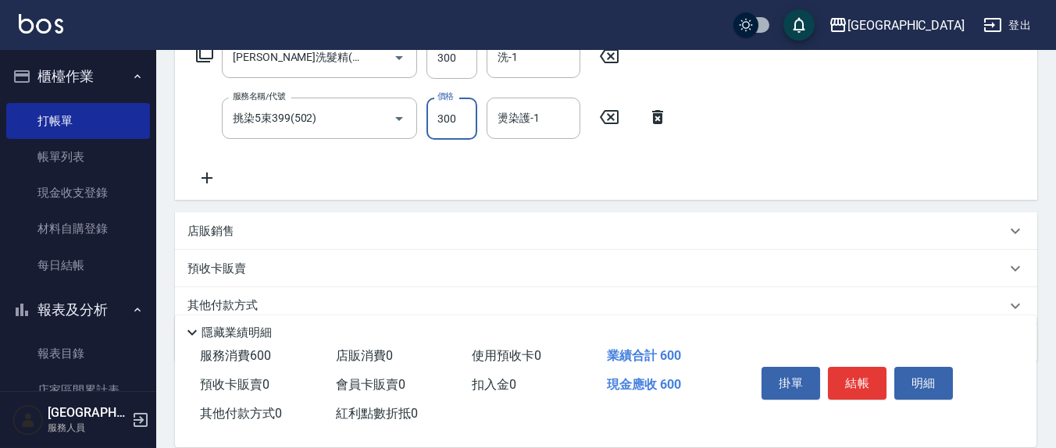
type input "300"
click at [555, 59] on input "洗-1" at bounding box center [534, 57] width 80 height 27
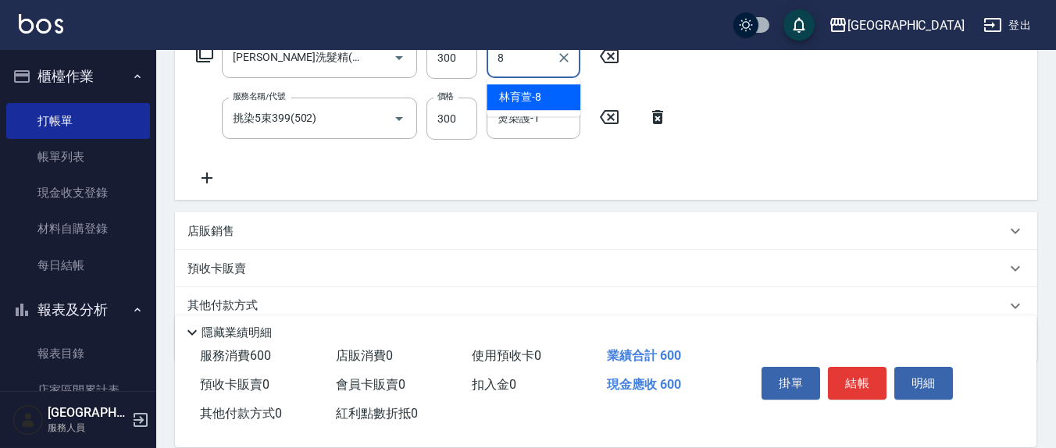
type input "林育萱-8"
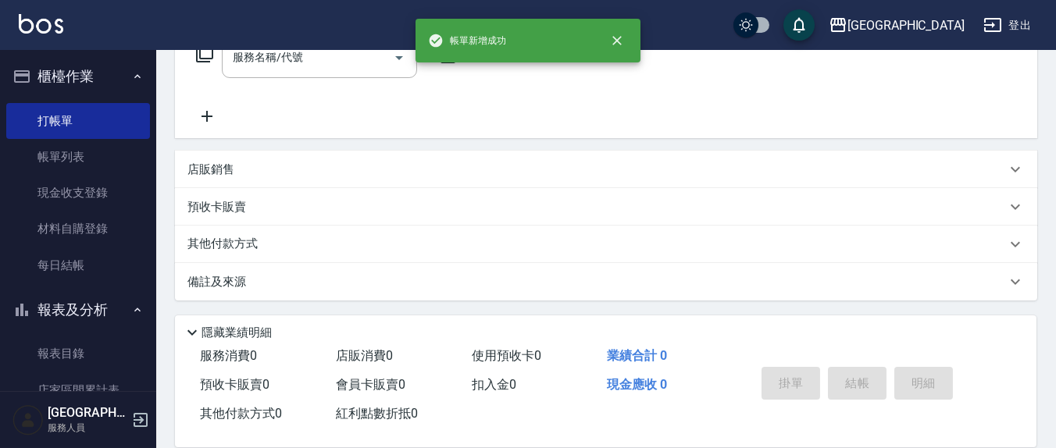
scroll to position [0, 0]
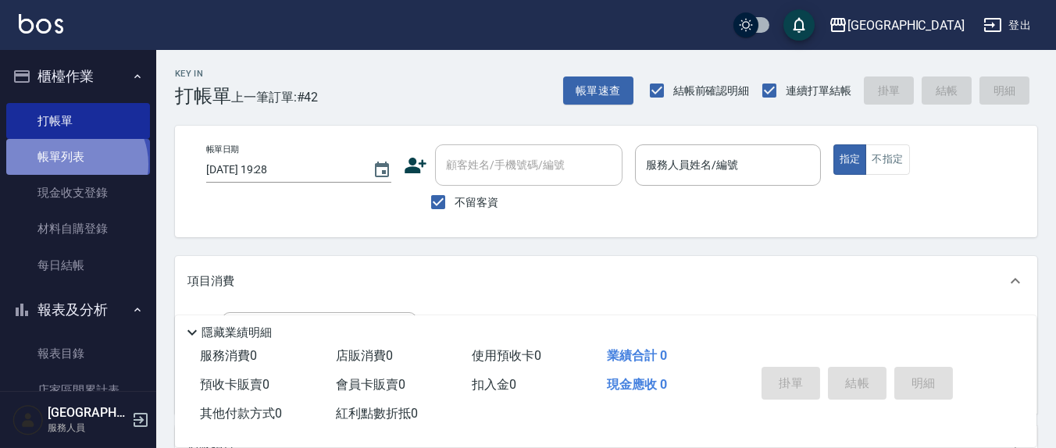
click at [74, 165] on link "帳單列表" at bounding box center [78, 157] width 144 height 36
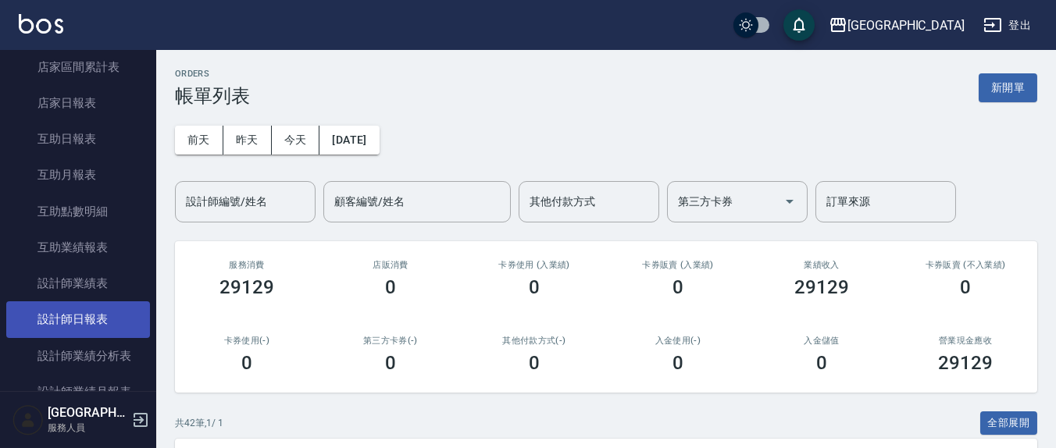
scroll to position [325, 0]
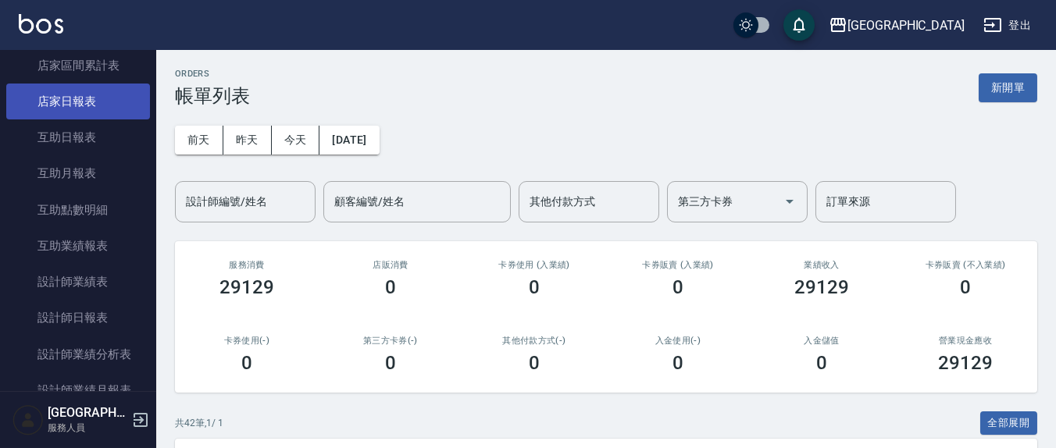
click at [83, 105] on link "店家日報表" at bounding box center [78, 102] width 144 height 36
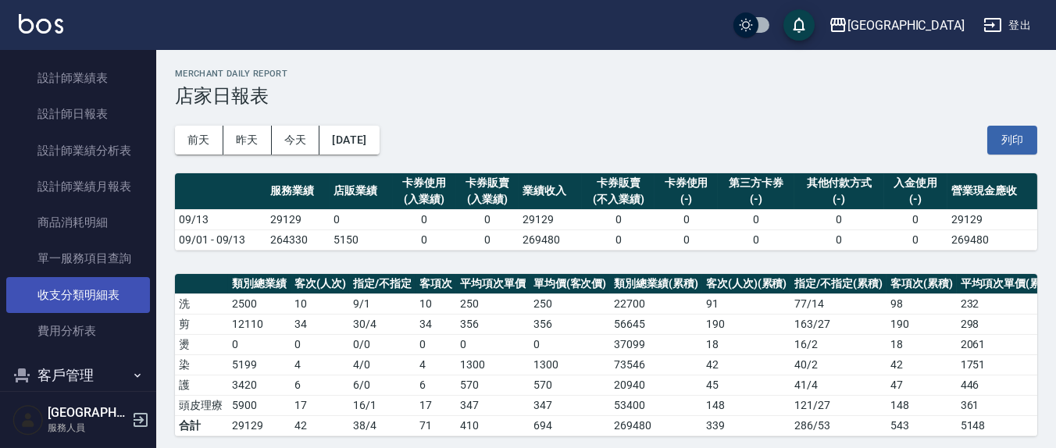
scroll to position [488, 0]
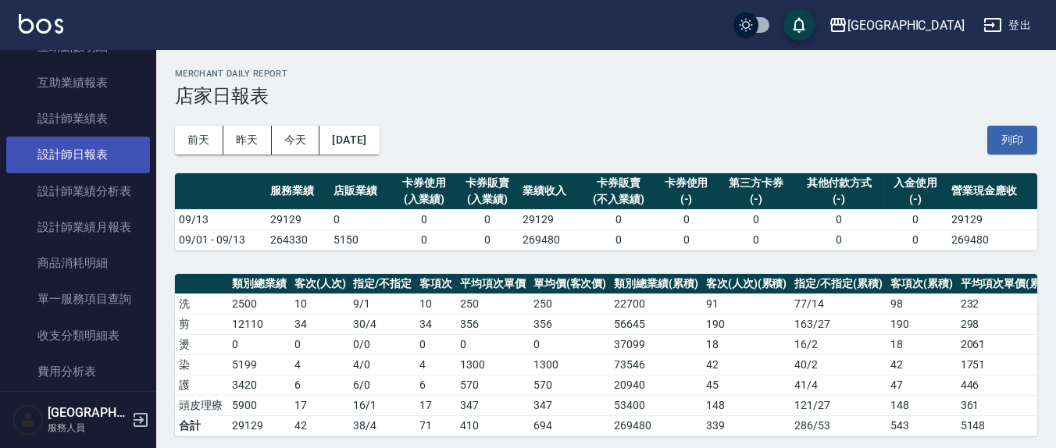
click at [102, 162] on link "設計師日報表" at bounding box center [78, 155] width 144 height 36
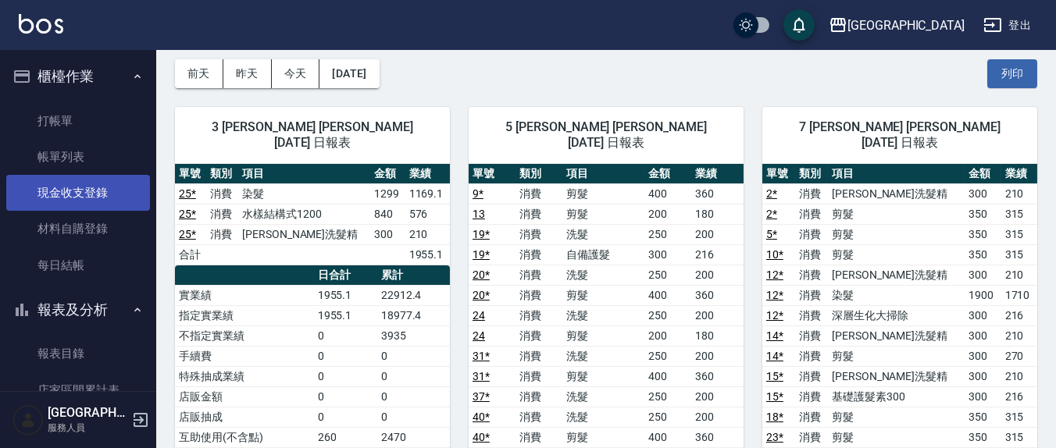
scroll to position [55, 0]
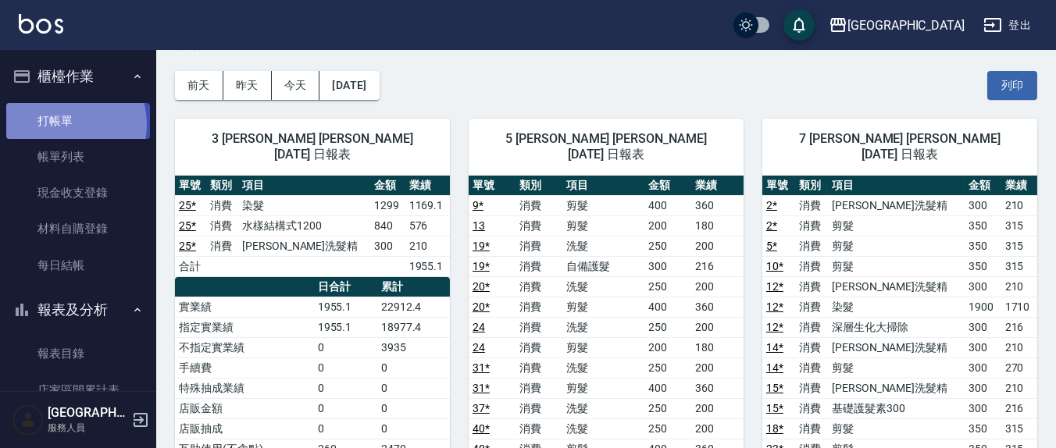
click at [65, 124] on link "打帳單" at bounding box center [78, 121] width 144 height 36
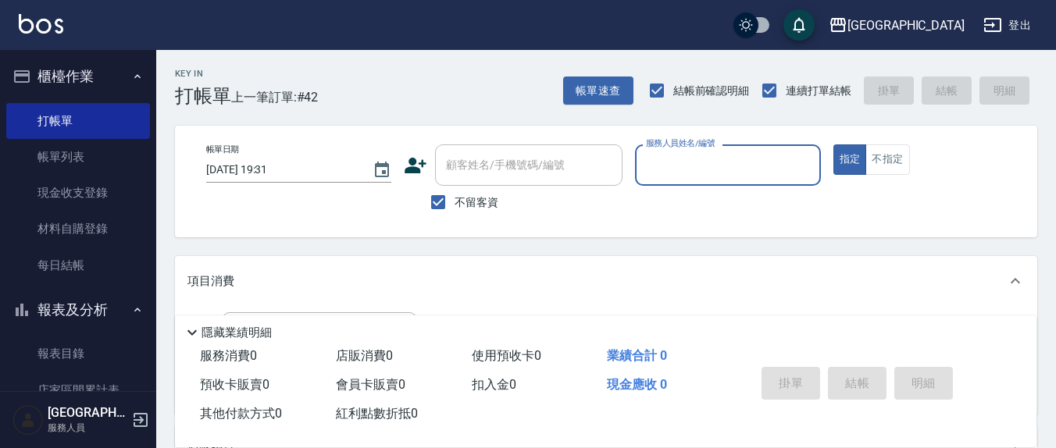
click at [679, 164] on input "服務人員姓名/編號" at bounding box center [727, 165] width 171 height 27
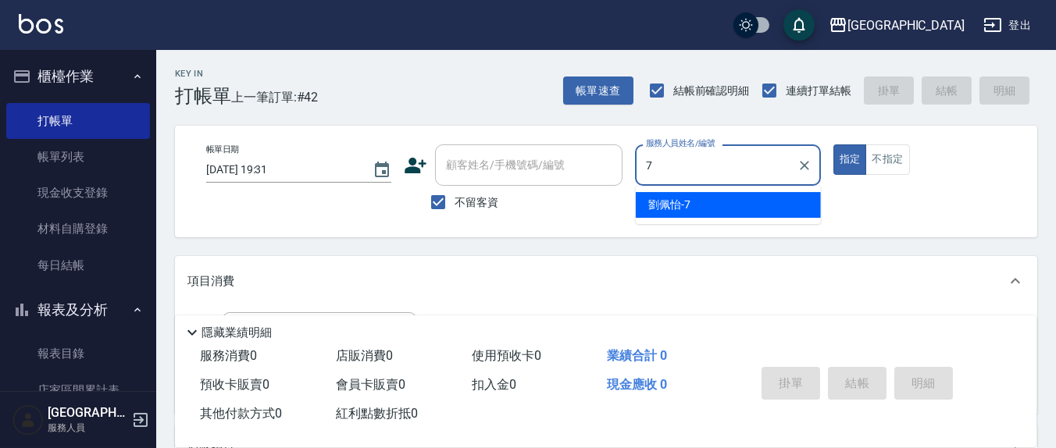
type input "7"
type button "true"
type input "劉佩怡-7"
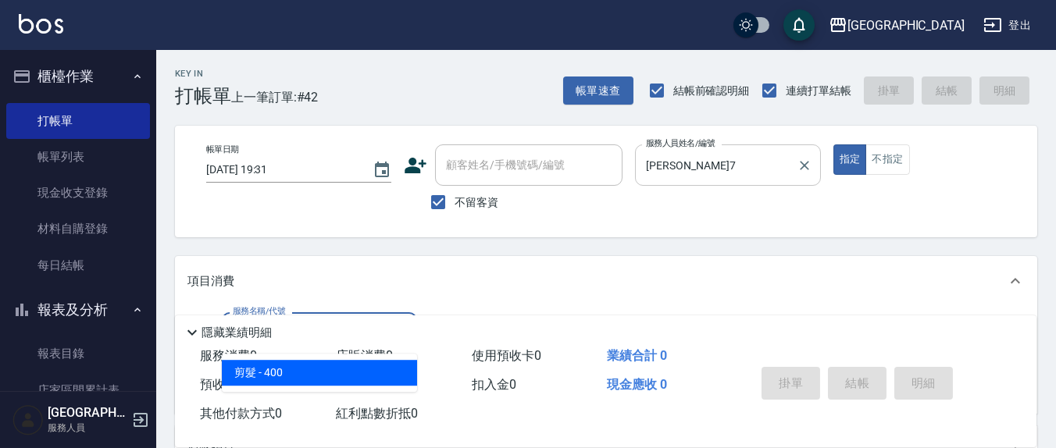
type input "剪髮(401)"
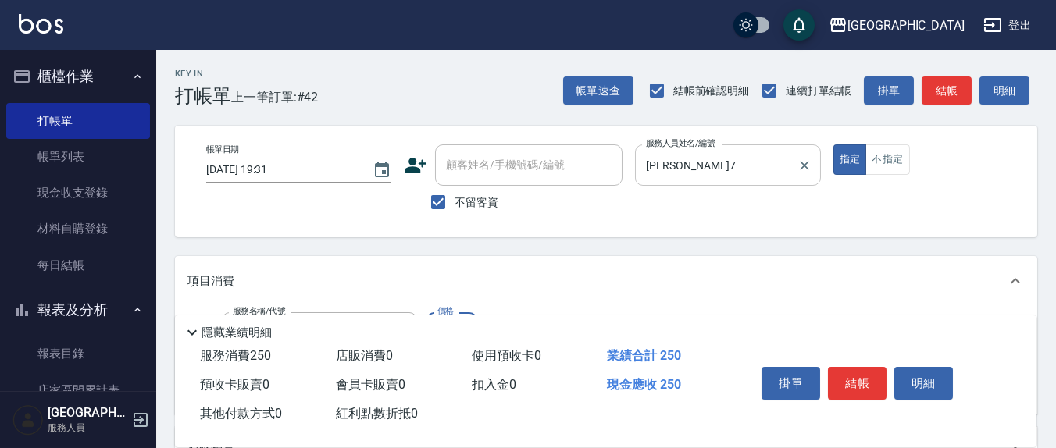
type input "250"
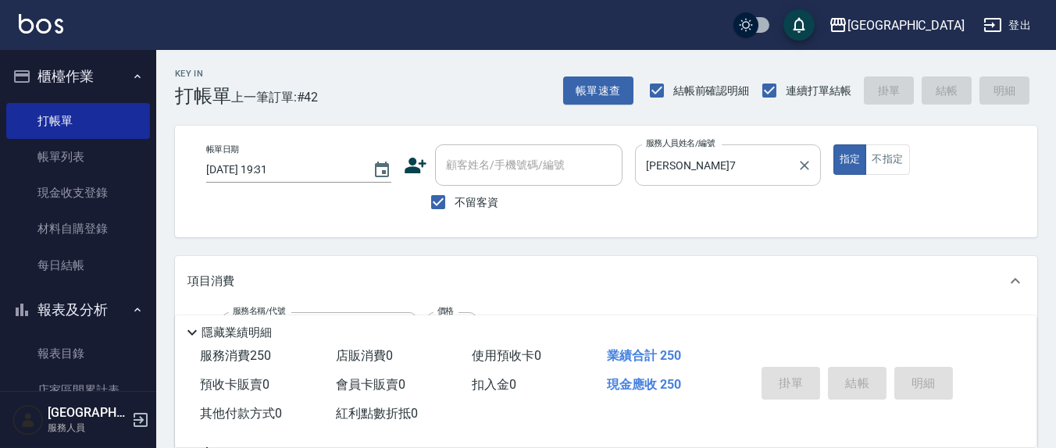
type input "2025/09/13 19:54"
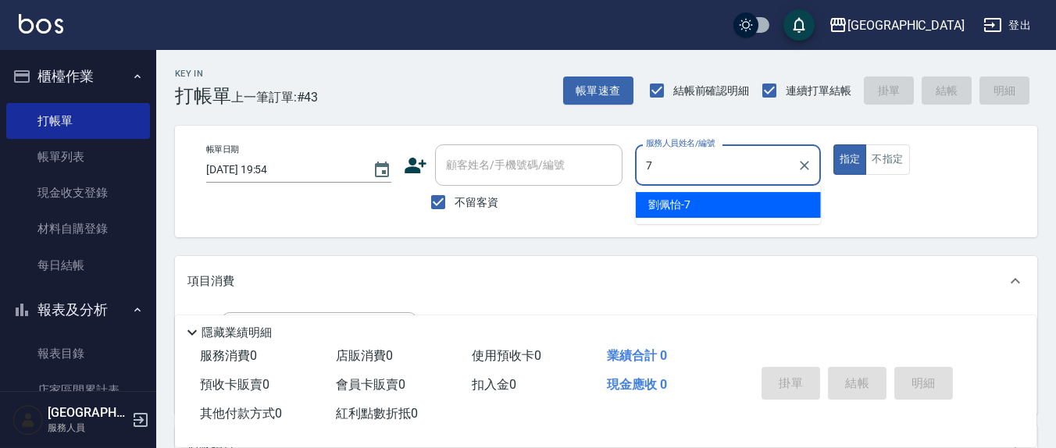
type input "劉佩怡-7"
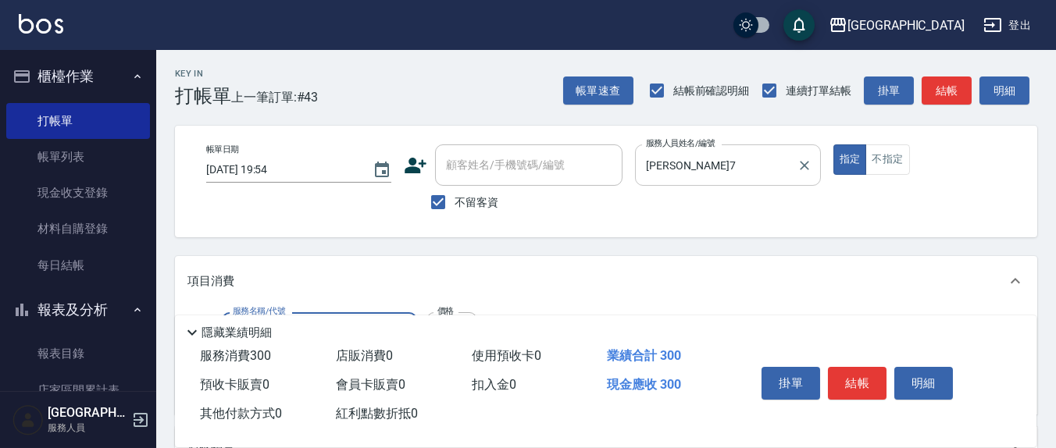
type input "歐娜洗髮精(210)"
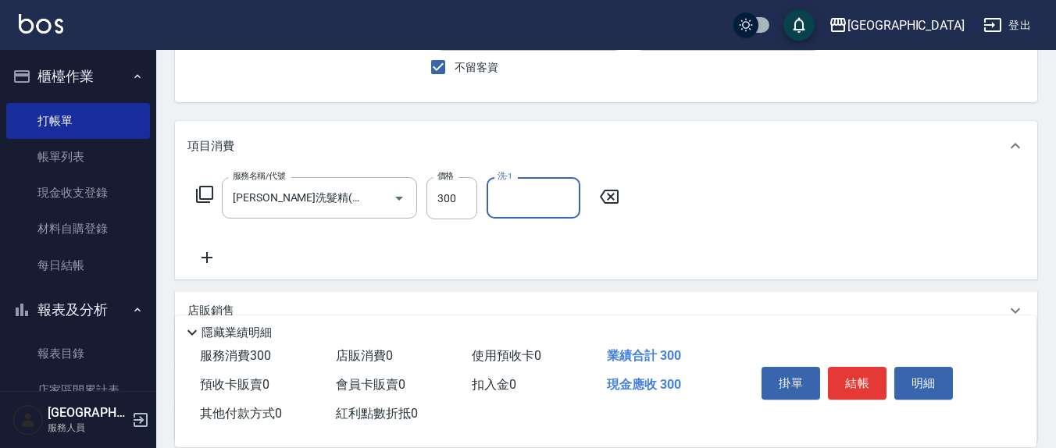
scroll to position [162, 0]
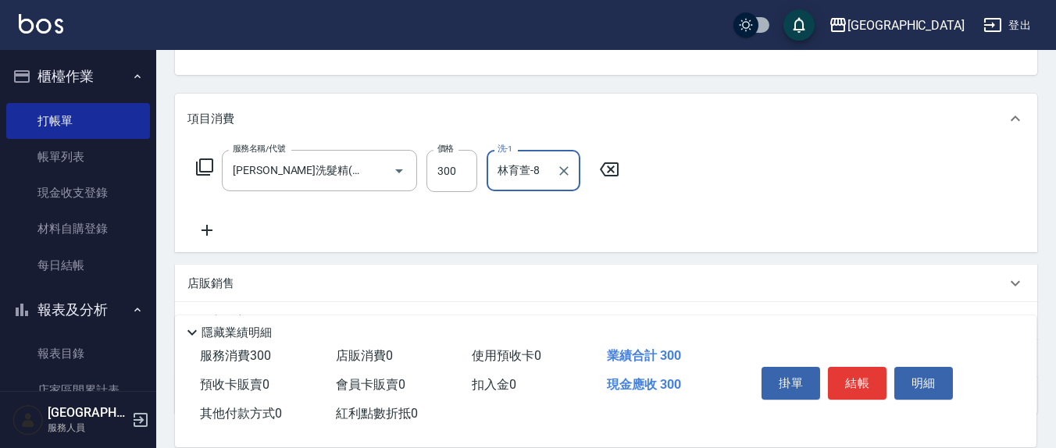
type input "林育萱-8"
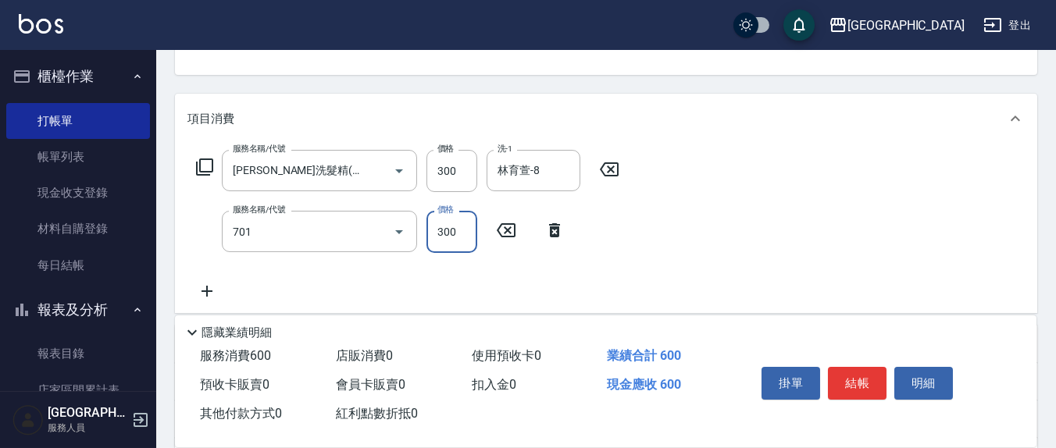
type input "自備護髮(701)"
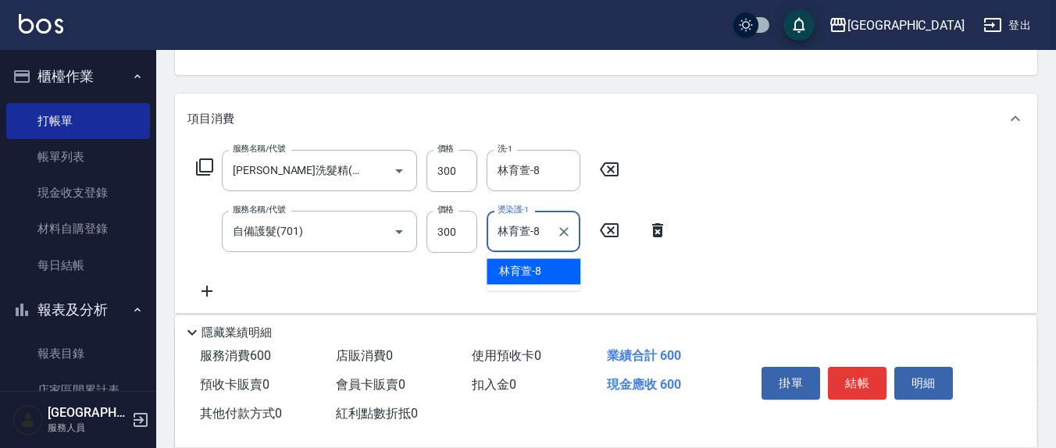
type input "林育萱-8"
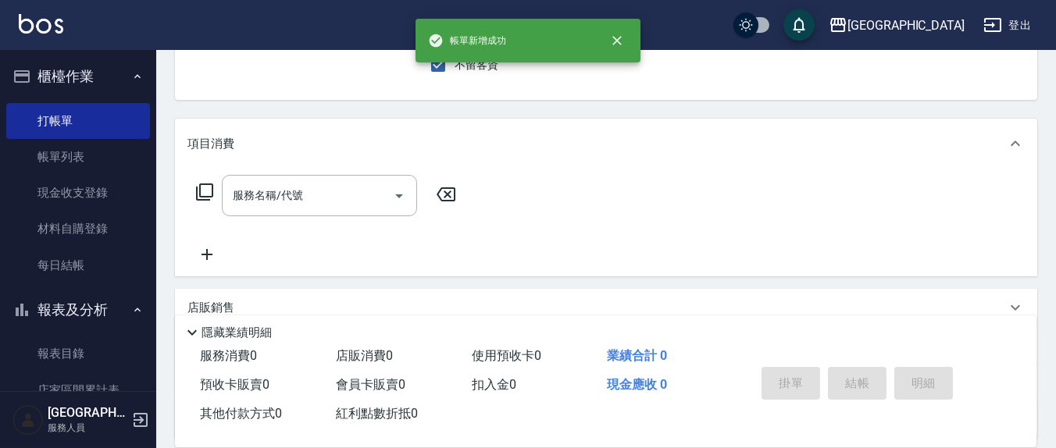
scroll to position [0, 0]
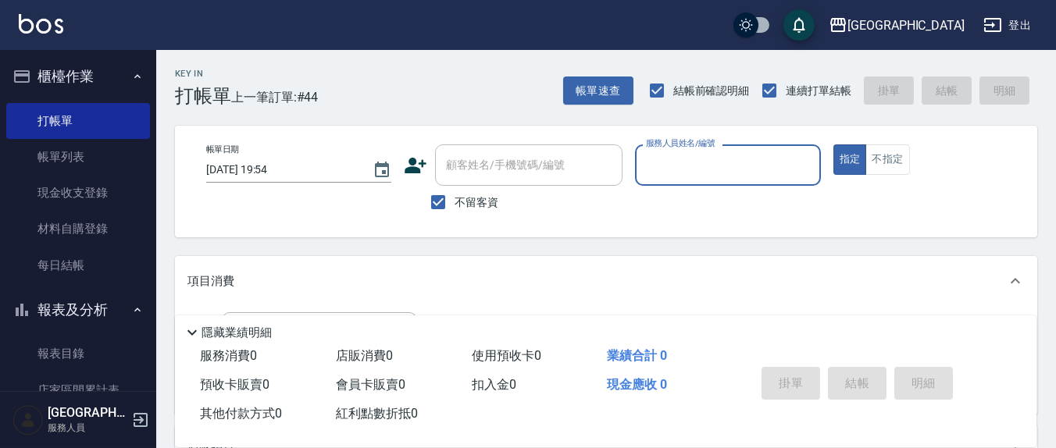
click at [723, 171] on input "服務人員姓名/編號" at bounding box center [727, 165] width 171 height 27
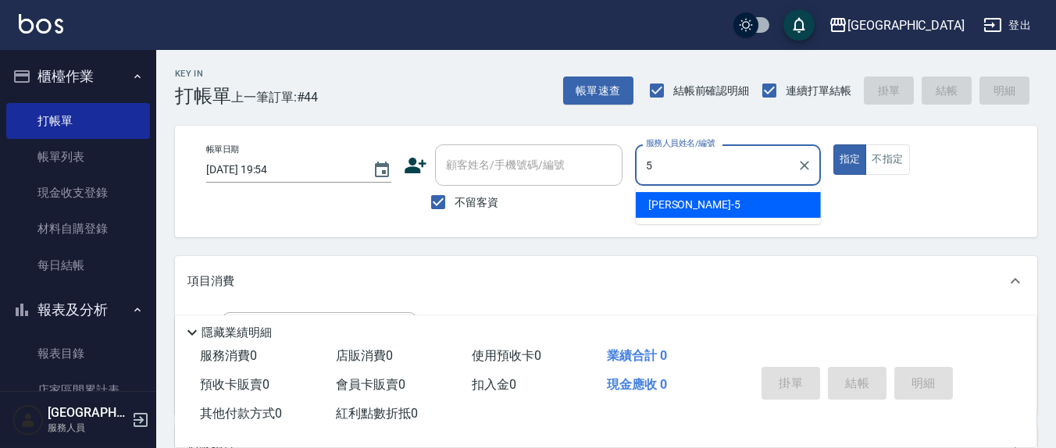
type input "楊惠絜-5"
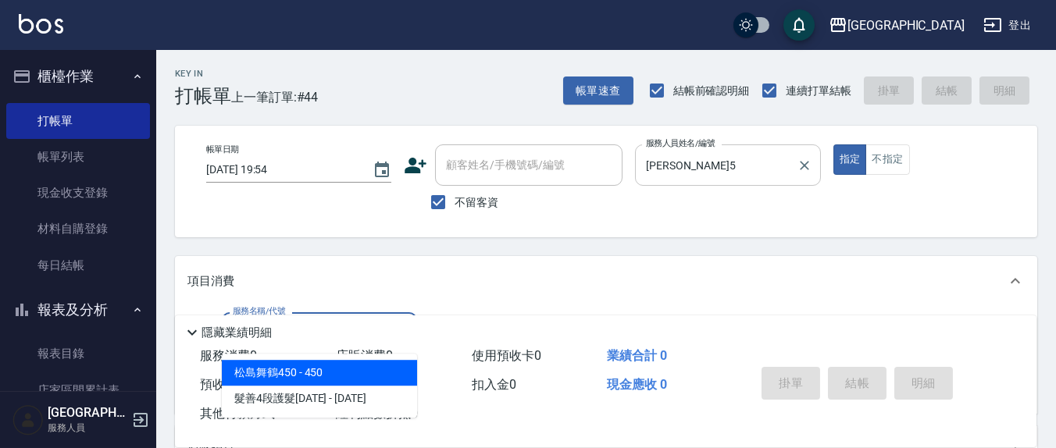
type input "4"
click at [733, 173] on input "楊惠絜-5" at bounding box center [716, 165] width 148 height 27
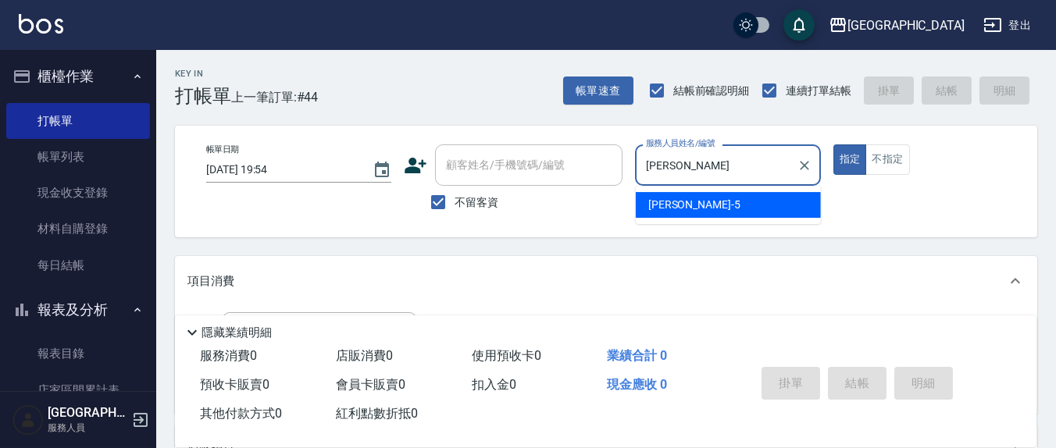
type input "楊"
type input "游雅淇-3"
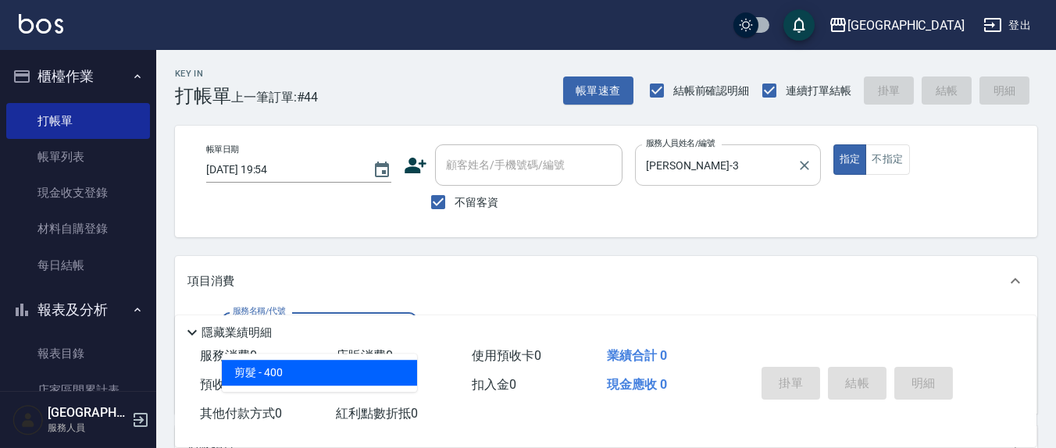
type input "剪髮(401)"
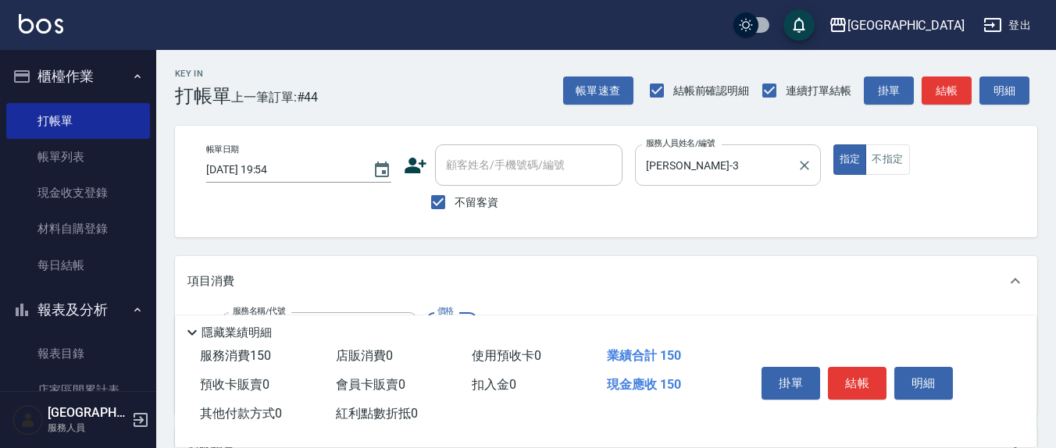
type input "150"
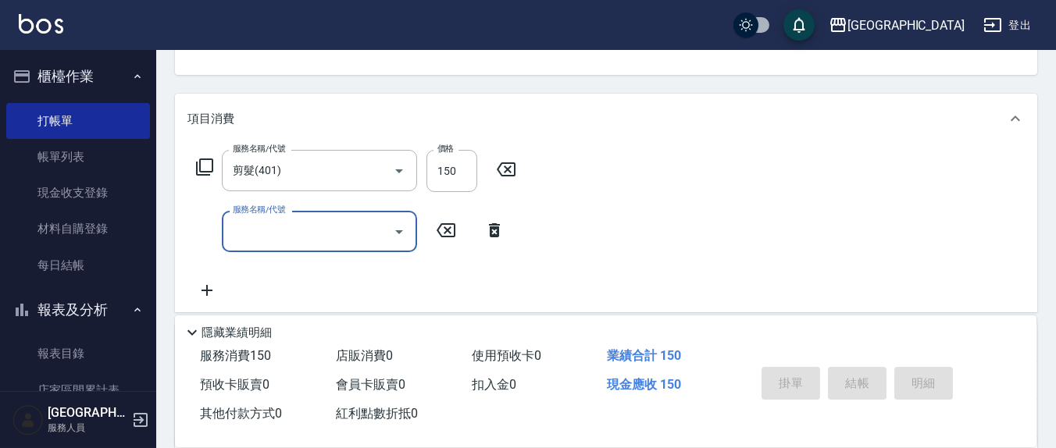
type input "2025/09/13 19:55"
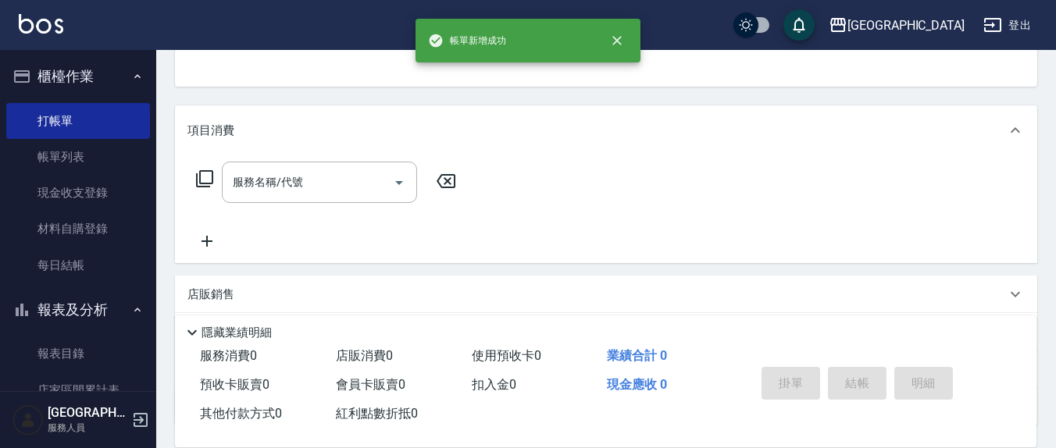
scroll to position [0, 0]
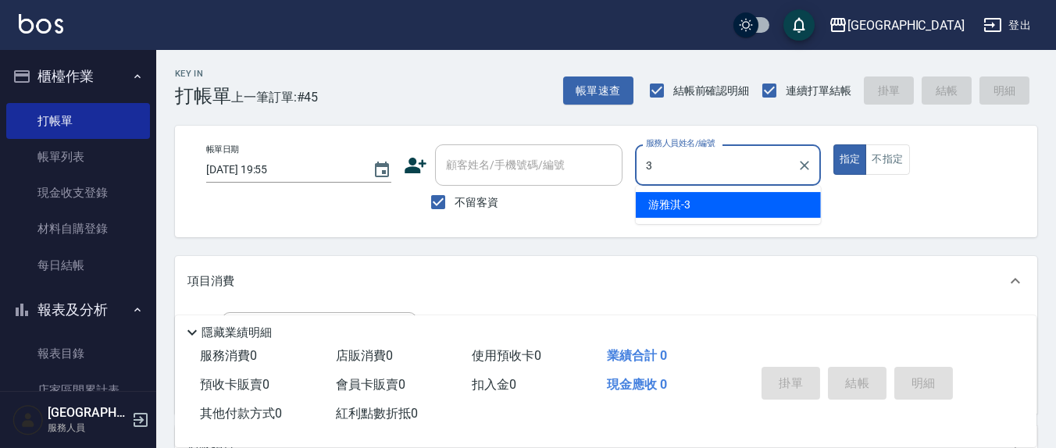
type input "游雅淇-3"
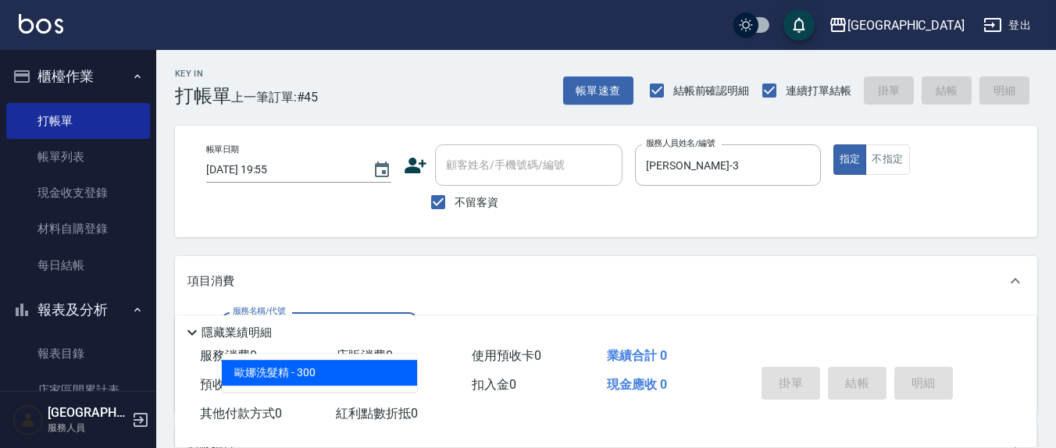
type input "歐娜洗髮精(210)"
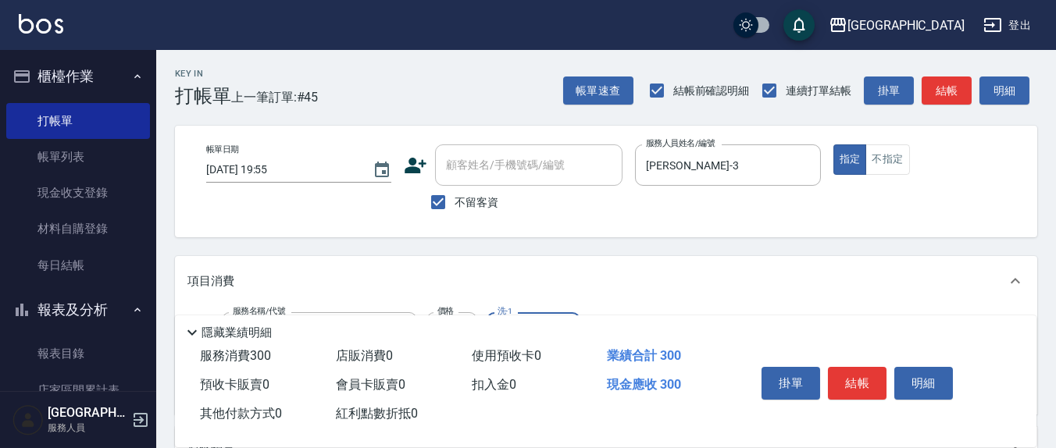
scroll to position [162, 0]
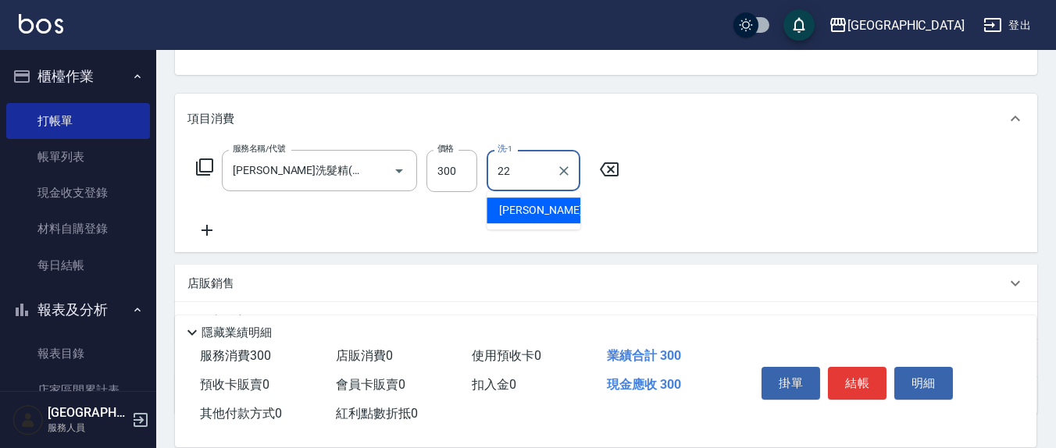
type input "鄭玉蔓-22"
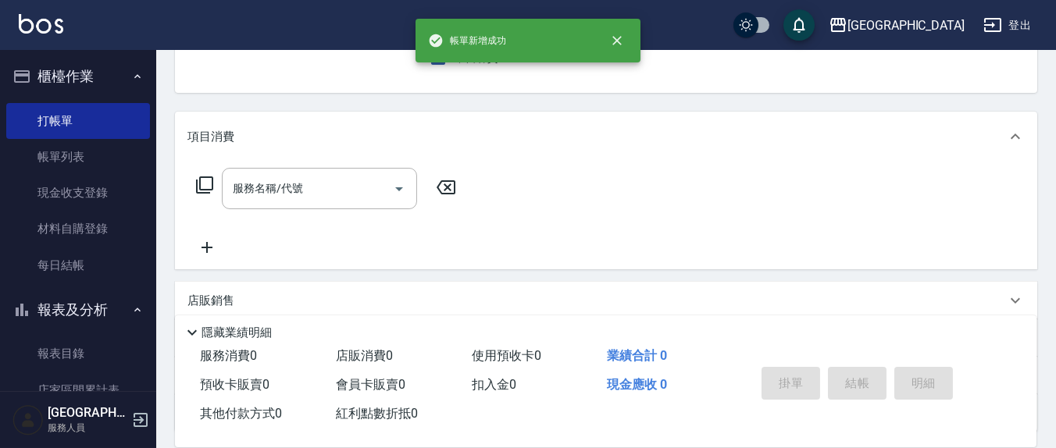
scroll to position [0, 0]
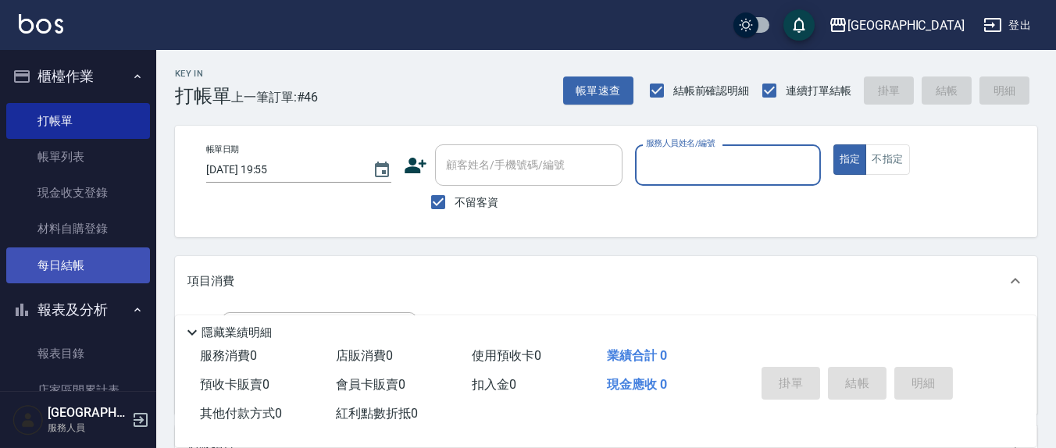
click at [67, 269] on link "每日結帳" at bounding box center [78, 266] width 144 height 36
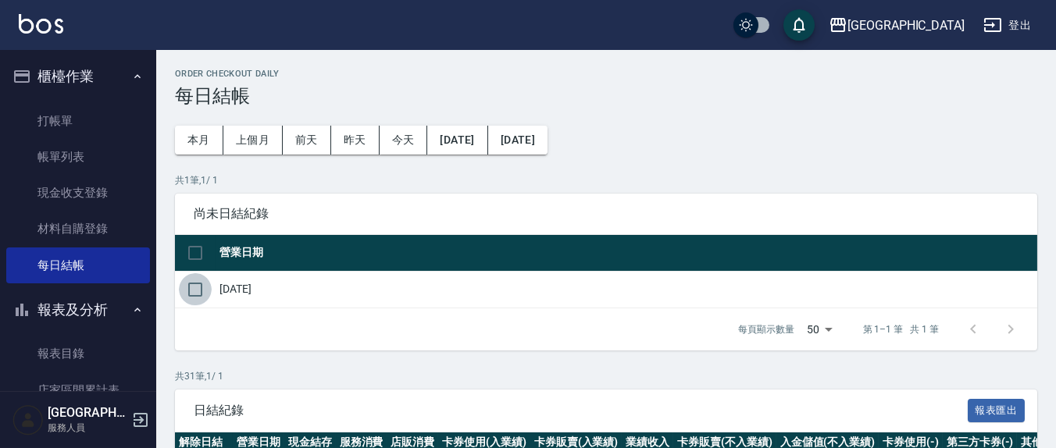
click at [199, 293] on input "checkbox" at bounding box center [195, 289] width 33 height 33
checkbox input "true"
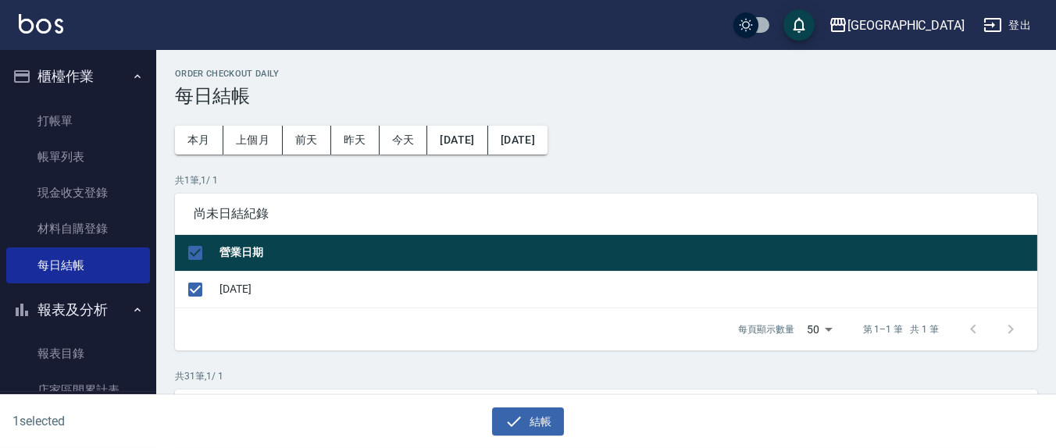
drag, startPoint x: 512, startPoint y: 414, endPoint x: 512, endPoint y: 404, distance: 10.2
click at [512, 413] on icon "button" at bounding box center [514, 421] width 19 height 19
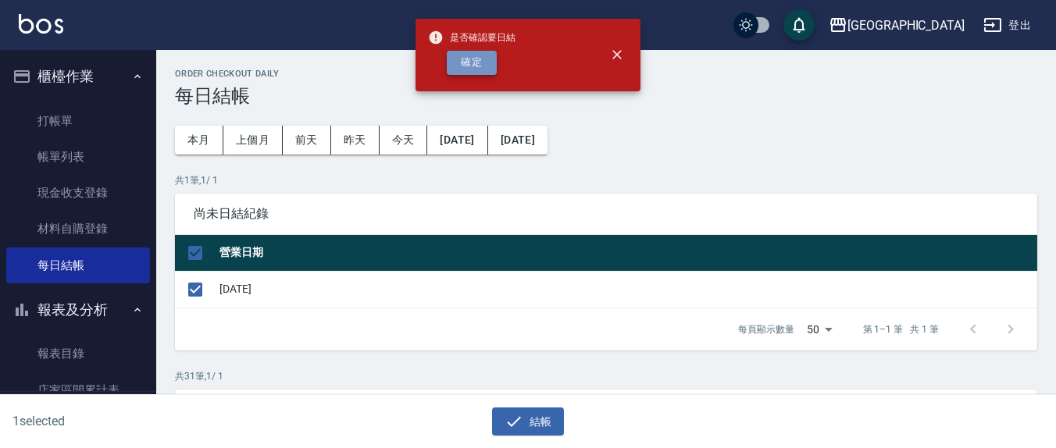
click at [471, 62] on button "確定" at bounding box center [472, 63] width 50 height 24
checkbox input "false"
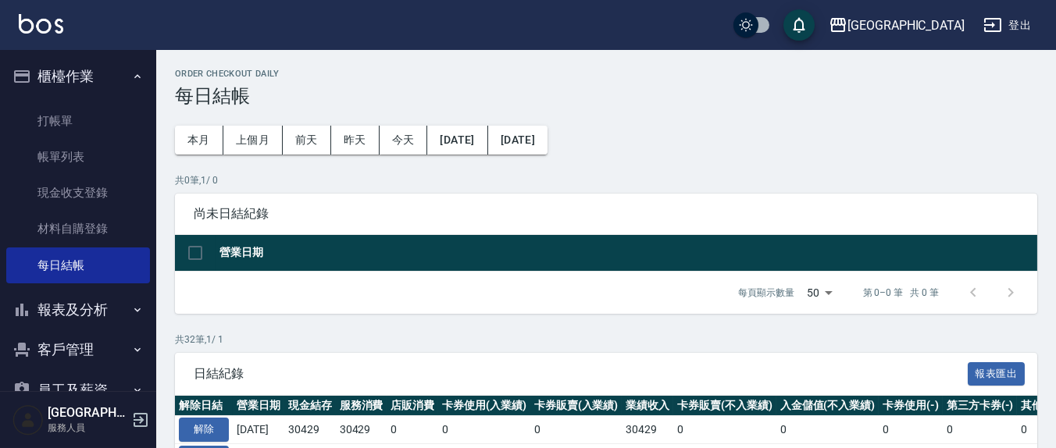
click at [74, 309] on button "報表及分析" at bounding box center [78, 310] width 144 height 41
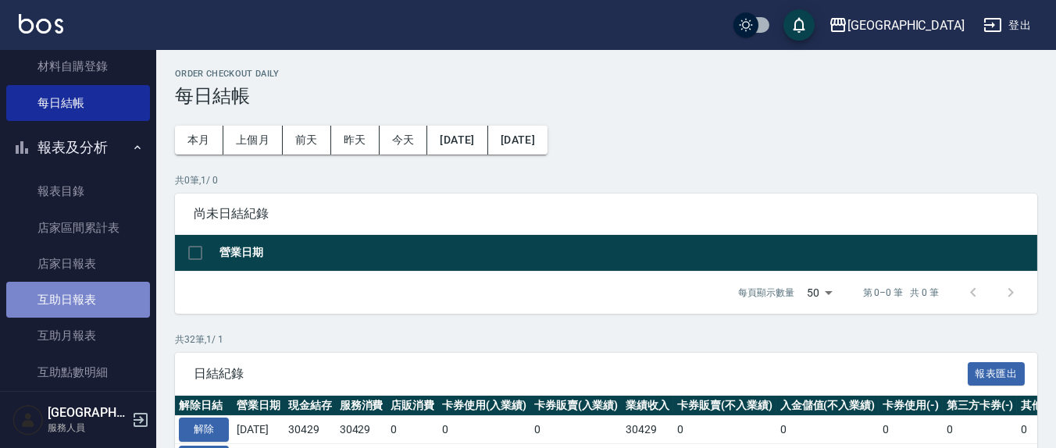
click at [78, 294] on link "互助日報表" at bounding box center [78, 300] width 144 height 36
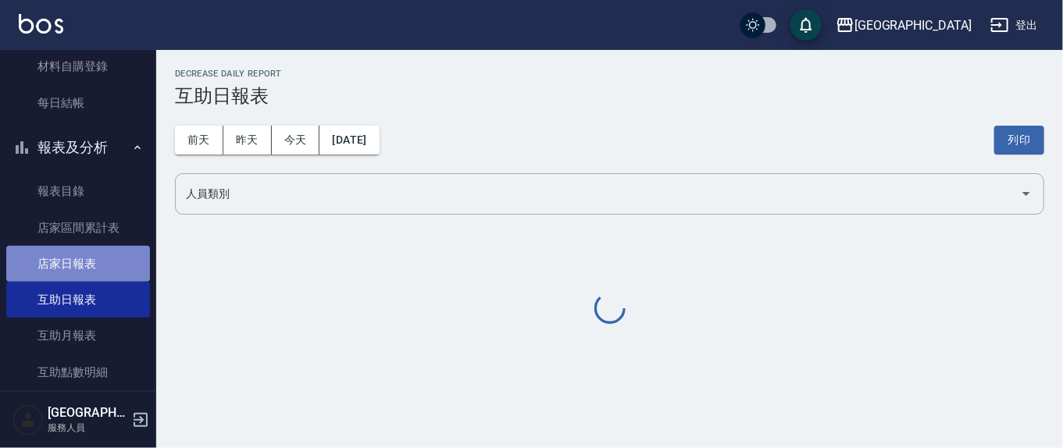
click at [80, 264] on link "店家日報表" at bounding box center [78, 264] width 144 height 36
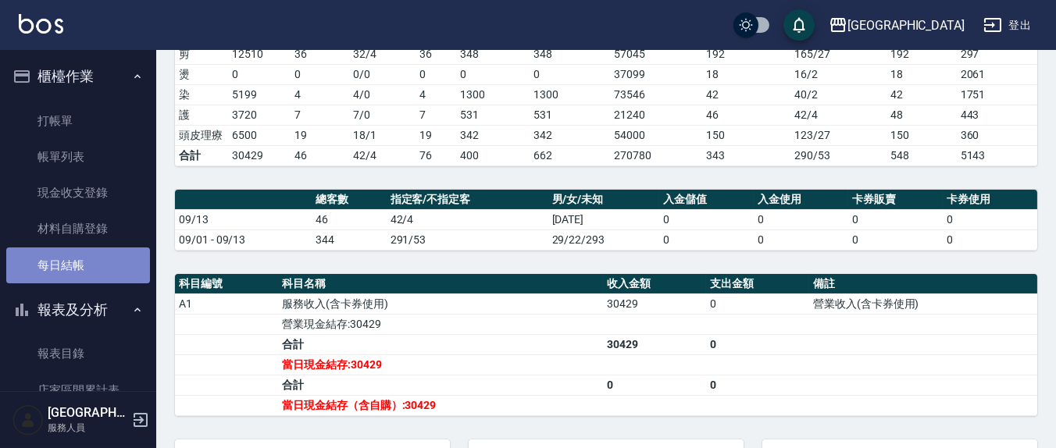
click at [83, 262] on link "每日結帳" at bounding box center [78, 266] width 144 height 36
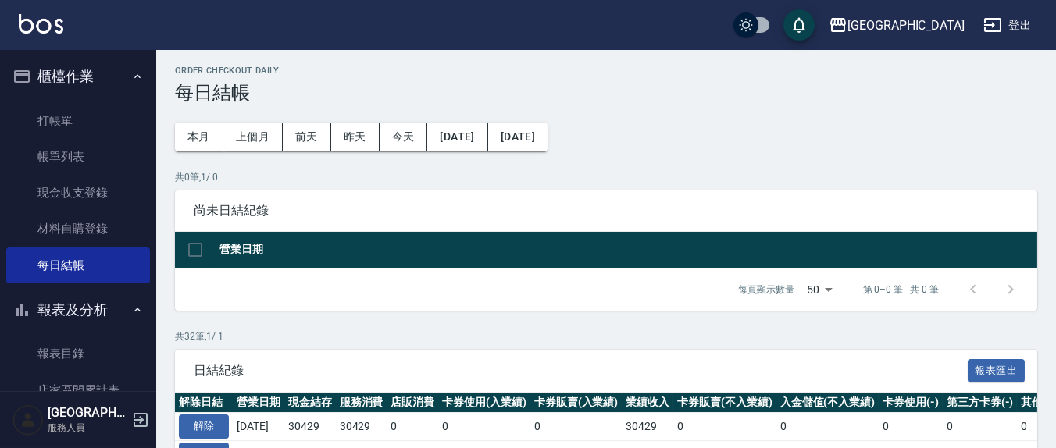
scroll to position [162, 0]
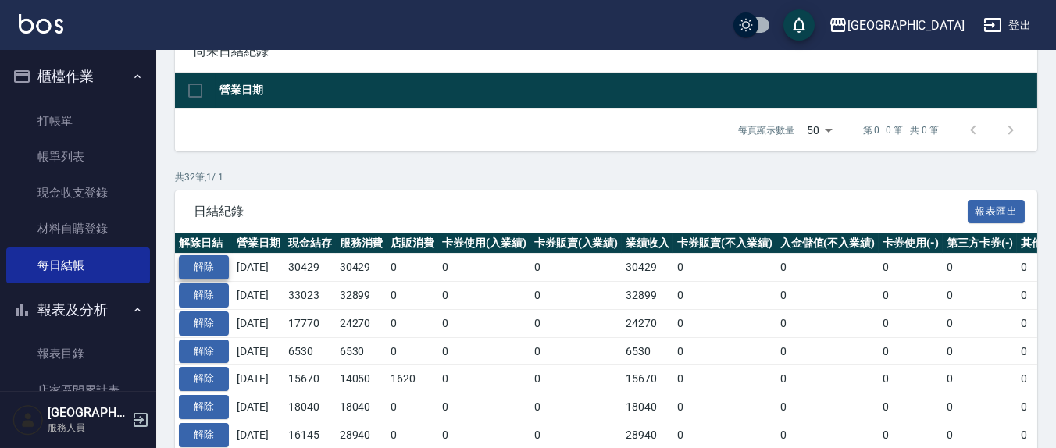
click at [219, 262] on button "解除" at bounding box center [204, 267] width 50 height 24
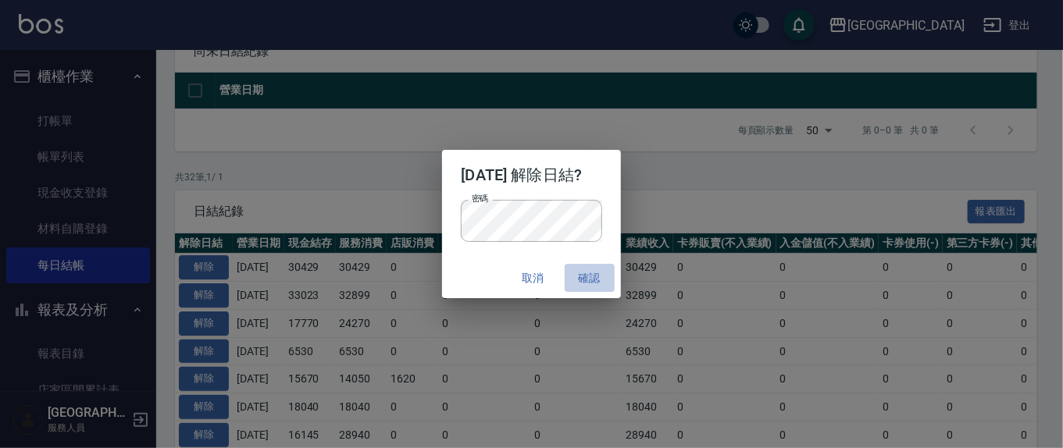
click at [603, 280] on button "確認" at bounding box center [590, 278] width 50 height 29
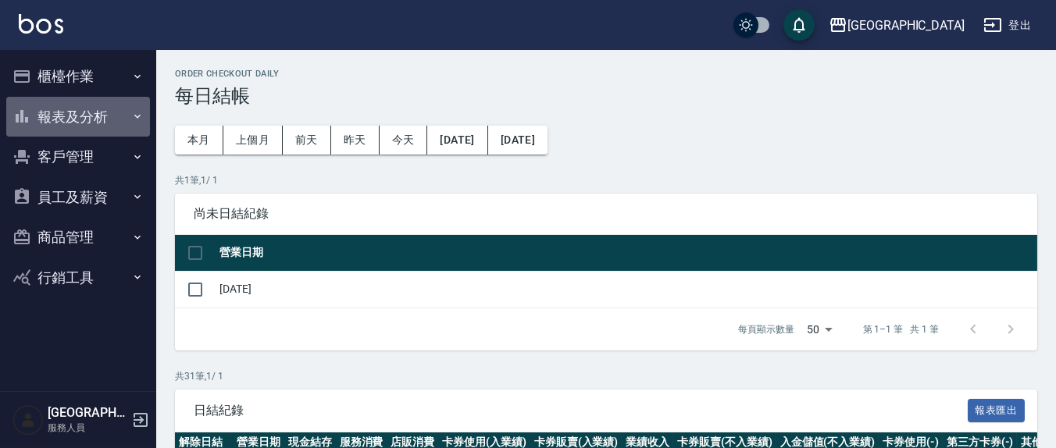
click at [90, 119] on button "報表及分析" at bounding box center [78, 117] width 144 height 41
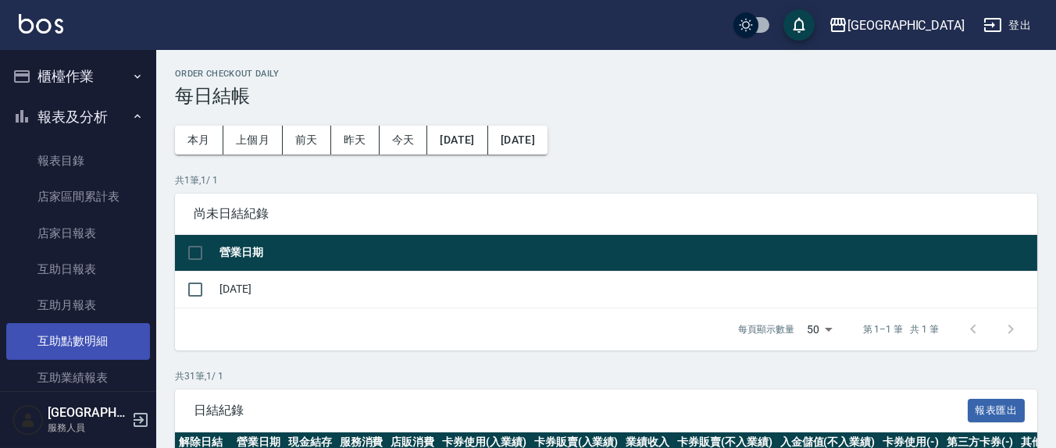
scroll to position [162, 0]
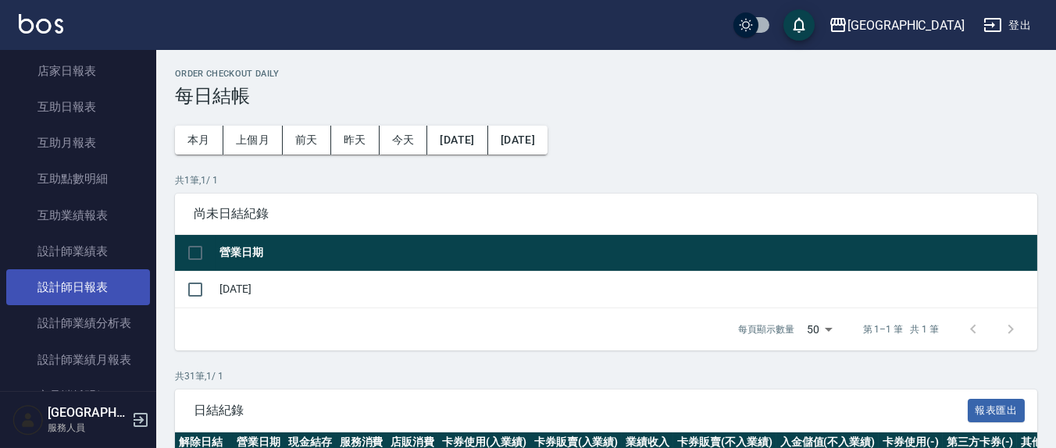
click at [48, 292] on link "設計師日報表" at bounding box center [78, 287] width 144 height 36
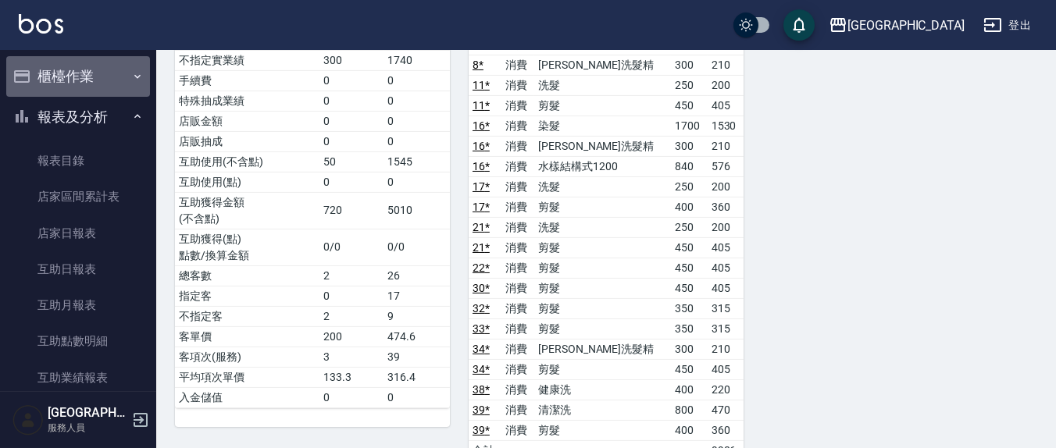
click at [98, 71] on button "櫃檯作業" at bounding box center [78, 76] width 144 height 41
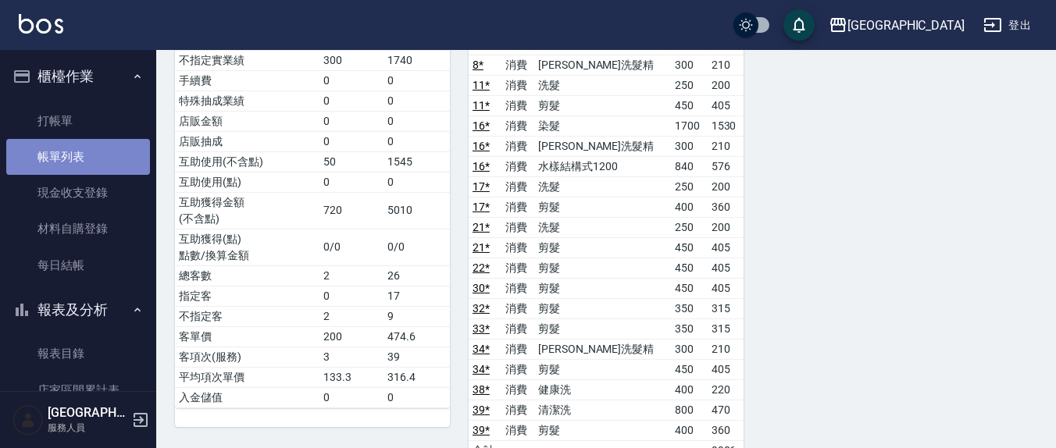
click at [99, 162] on link "帳單列表" at bounding box center [78, 157] width 144 height 36
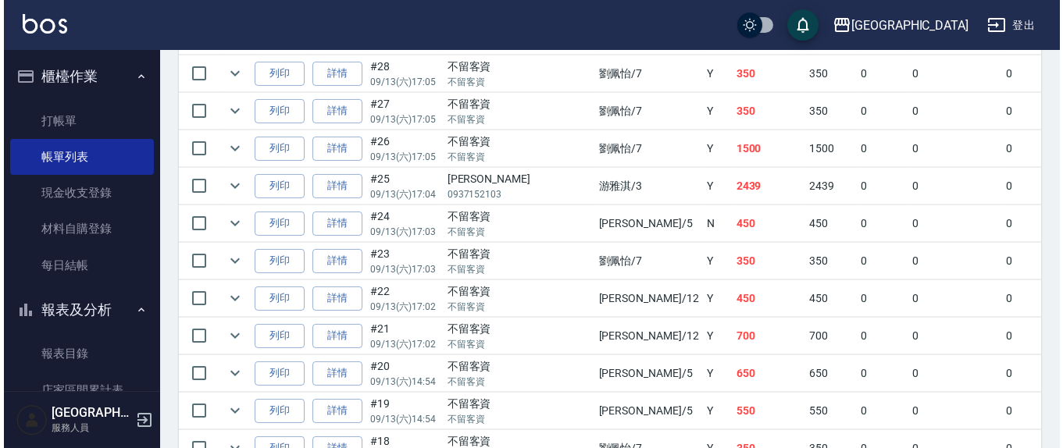
scroll to position [976, 0]
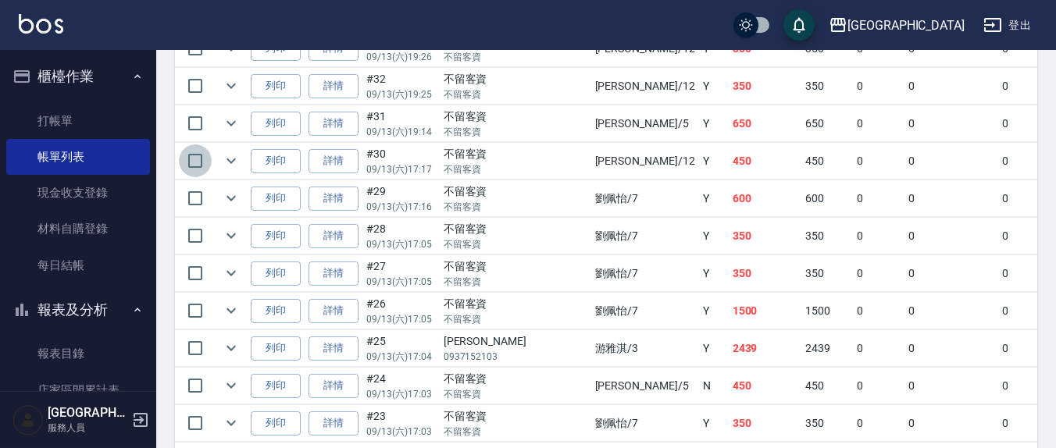
click at [189, 155] on input "checkbox" at bounding box center [195, 160] width 33 height 33
checkbox input "true"
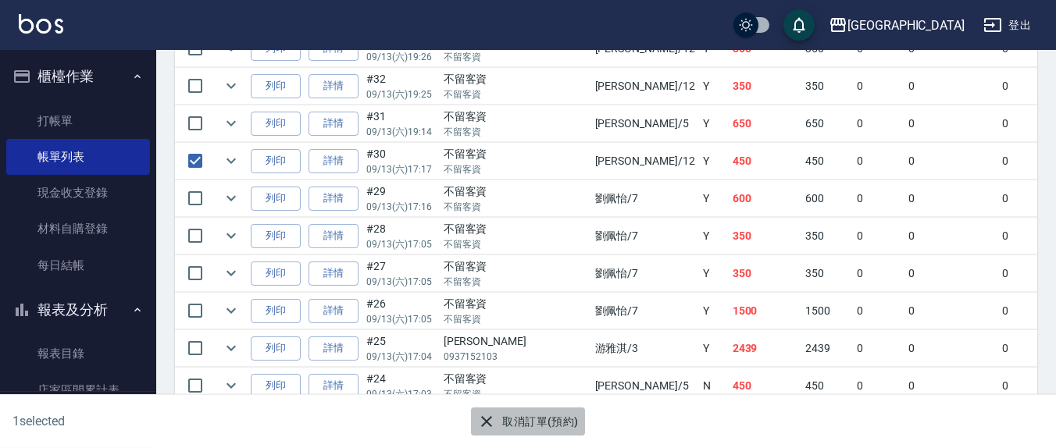
click at [558, 417] on button "取消訂單(預約)" at bounding box center [527, 422] width 113 height 29
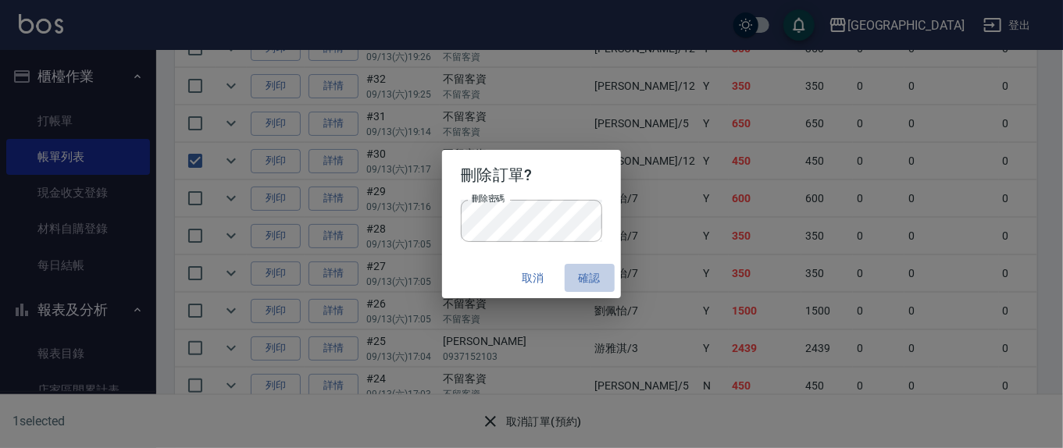
click at [594, 280] on button "確認" at bounding box center [590, 278] width 50 height 29
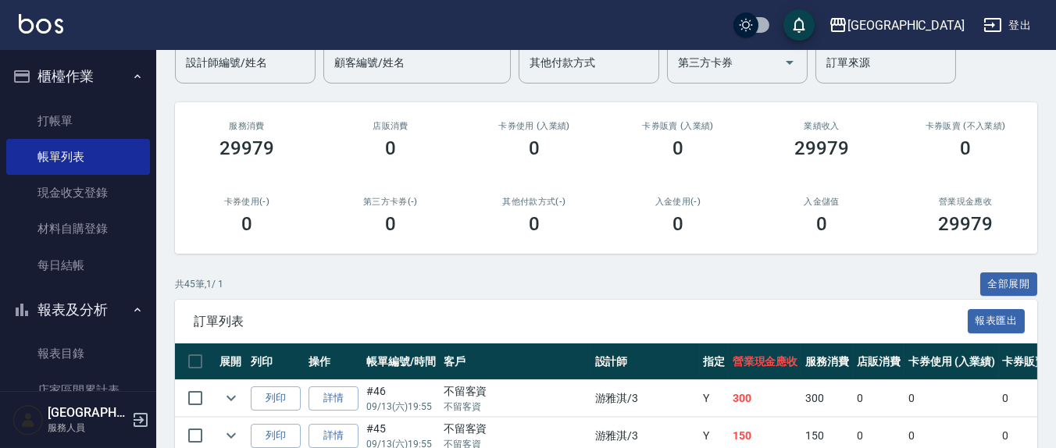
scroll to position [162, 0]
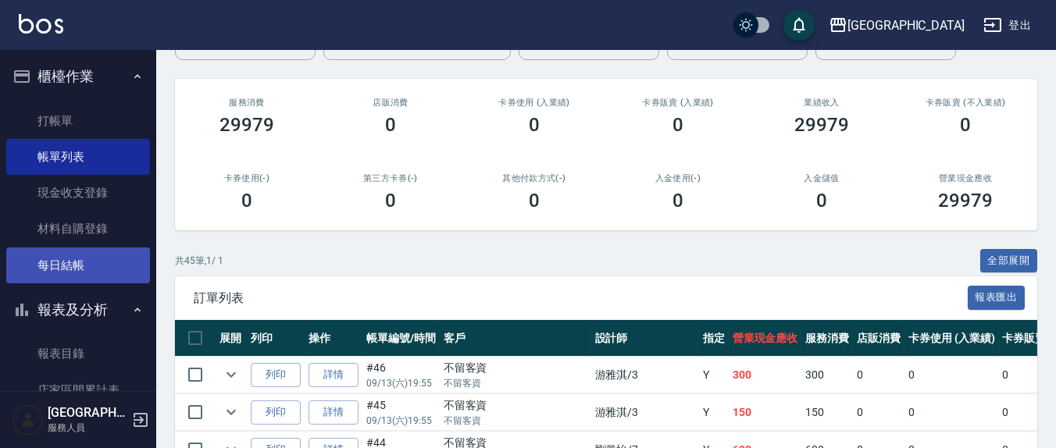
click at [55, 269] on link "每日結帳" at bounding box center [78, 266] width 144 height 36
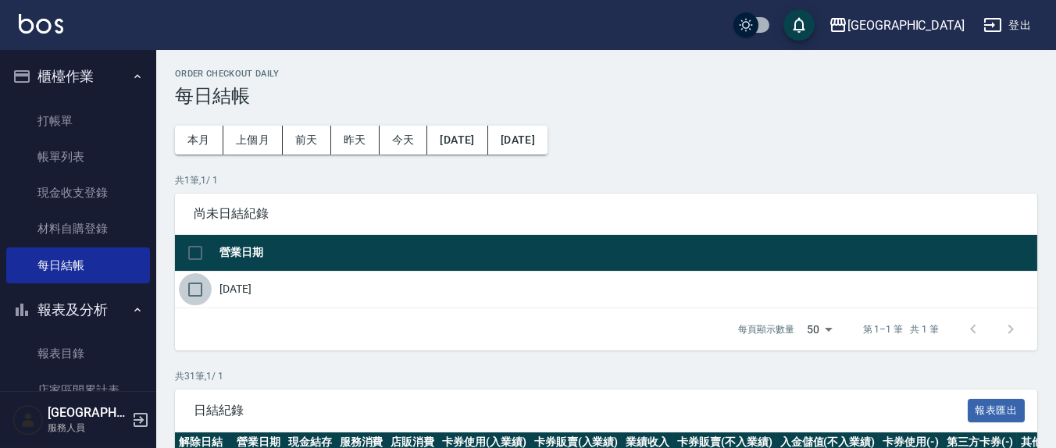
click at [199, 292] on input "checkbox" at bounding box center [195, 289] width 33 height 33
checkbox input "true"
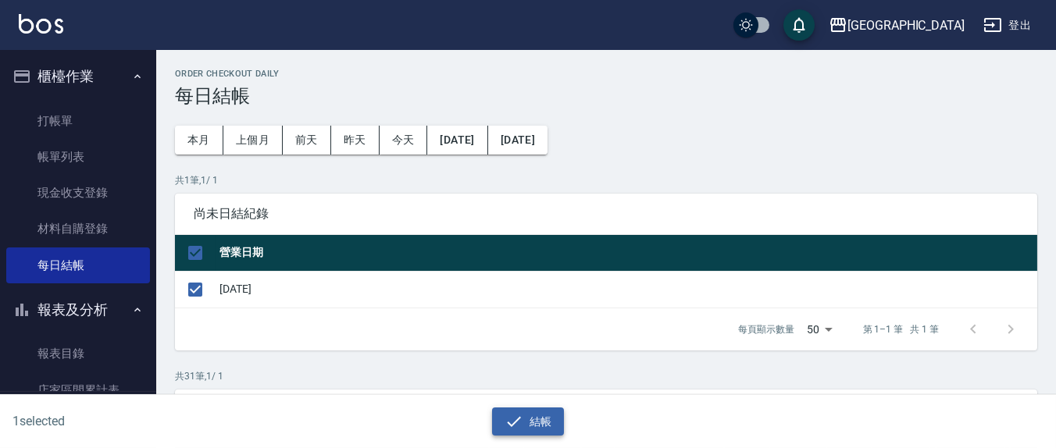
click at [518, 429] on icon "button" at bounding box center [514, 421] width 19 height 19
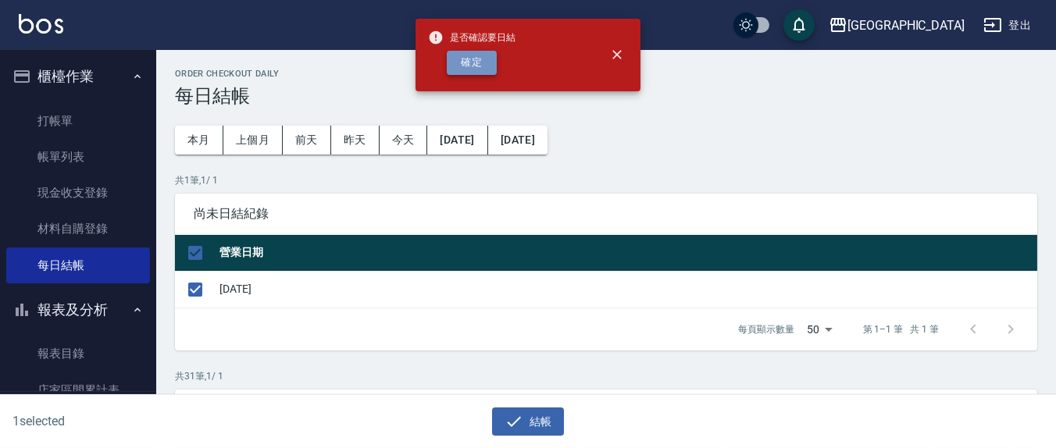
click at [483, 60] on button "確定" at bounding box center [472, 63] width 50 height 24
checkbox input "false"
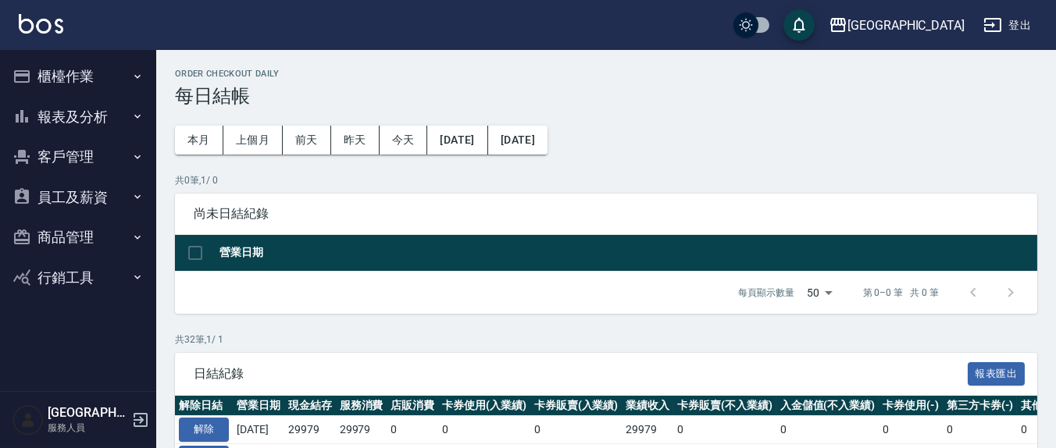
click at [67, 115] on button "報表及分析" at bounding box center [78, 117] width 144 height 41
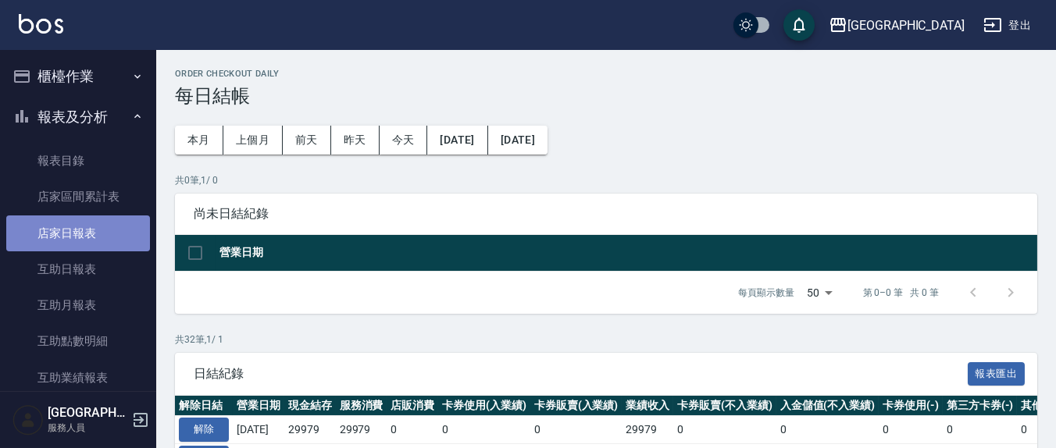
click at [105, 224] on link "店家日報表" at bounding box center [78, 234] width 144 height 36
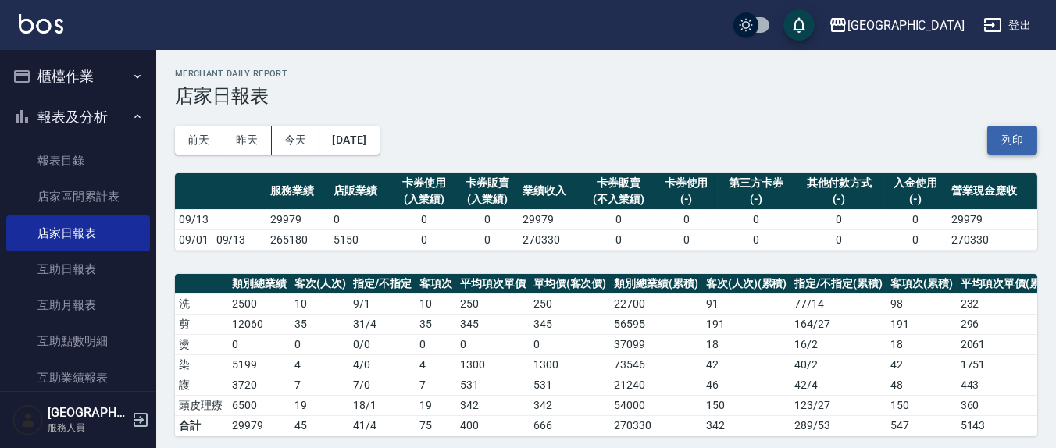
click at [1020, 142] on button "列印" at bounding box center [1012, 140] width 50 height 29
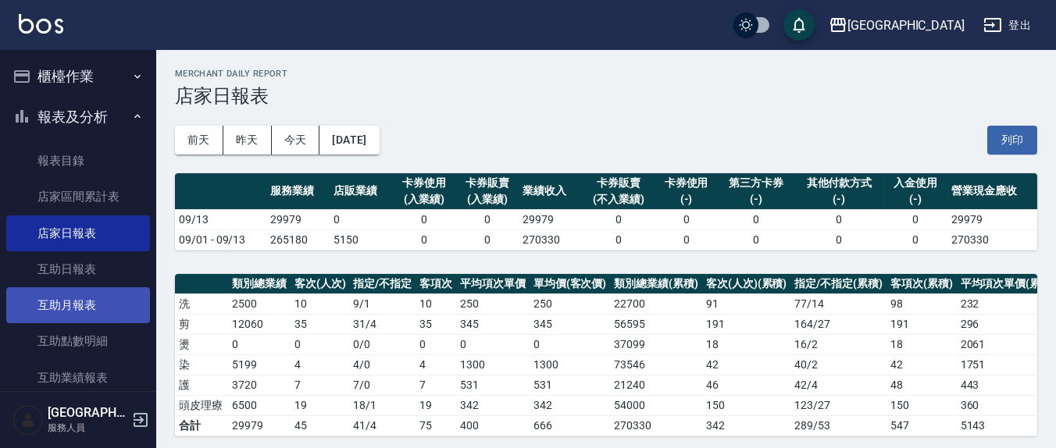
scroll to position [325, 0]
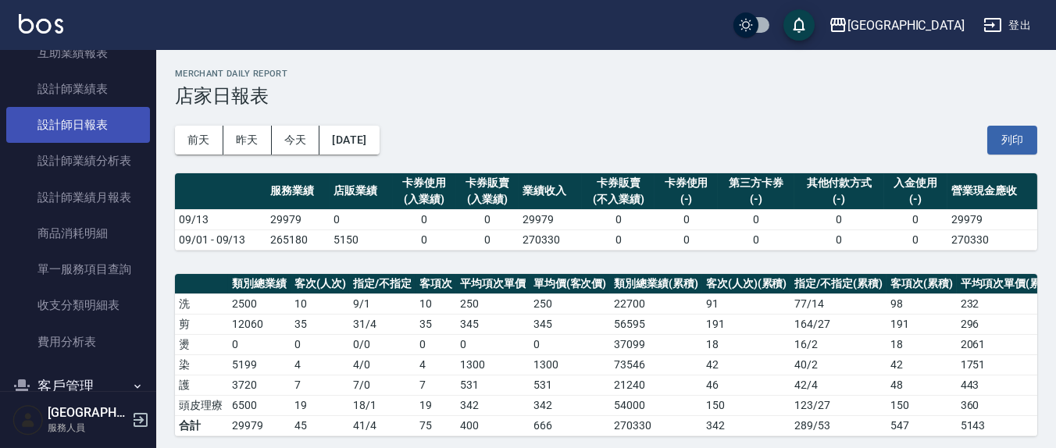
click at [119, 120] on link "設計師日報表" at bounding box center [78, 125] width 144 height 36
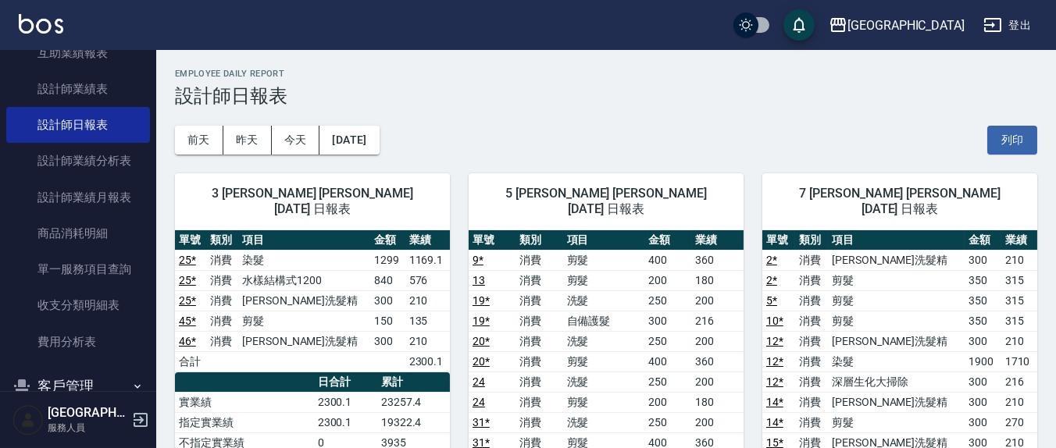
drag, startPoint x: 995, startPoint y: 130, endPoint x: 843, endPoint y: 427, distance: 333.9
click at [995, 130] on button "列印" at bounding box center [1012, 140] width 50 height 29
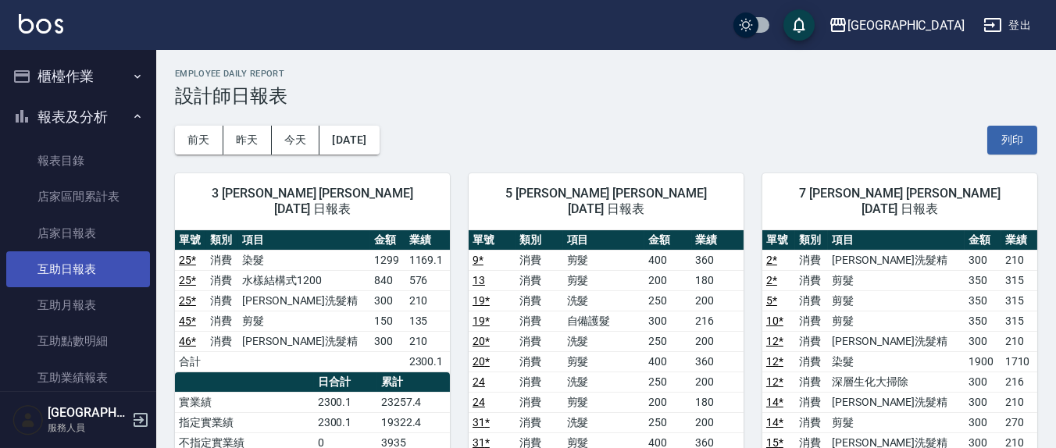
click at [105, 262] on link "互助日報表" at bounding box center [78, 269] width 144 height 36
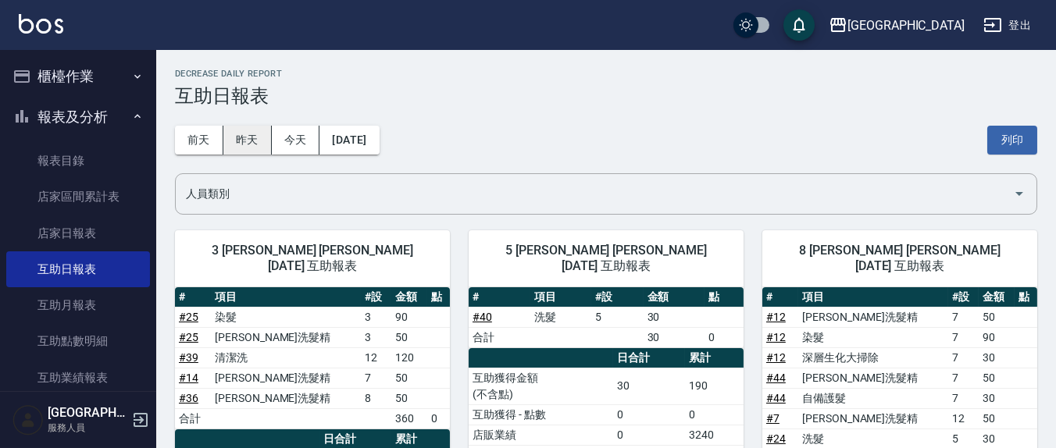
click at [254, 151] on button "昨天" at bounding box center [247, 140] width 48 height 29
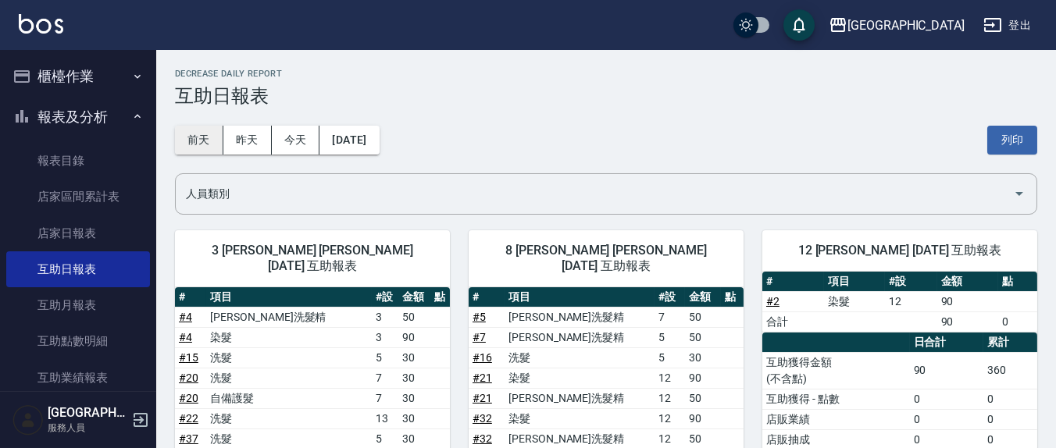
click at [181, 144] on button "前天" at bounding box center [199, 140] width 48 height 29
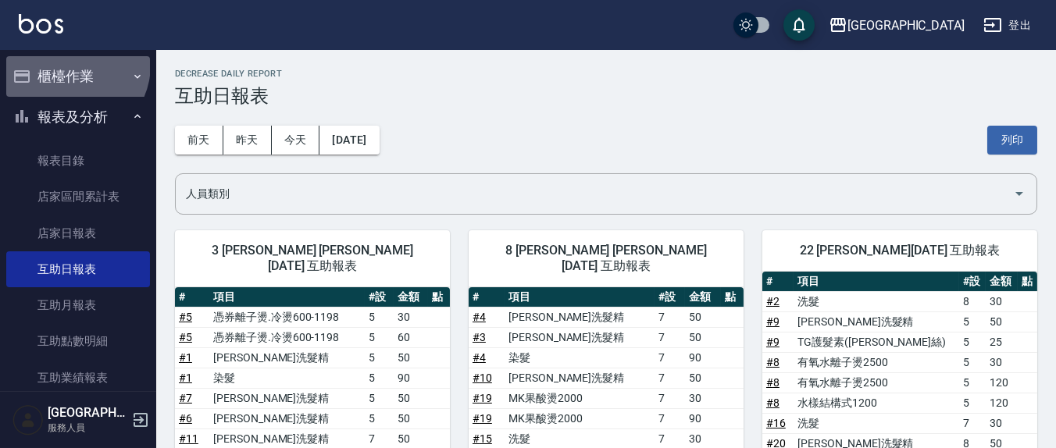
click at [66, 64] on button "櫃檯作業" at bounding box center [78, 76] width 144 height 41
